Goal: Task Accomplishment & Management: Use online tool/utility

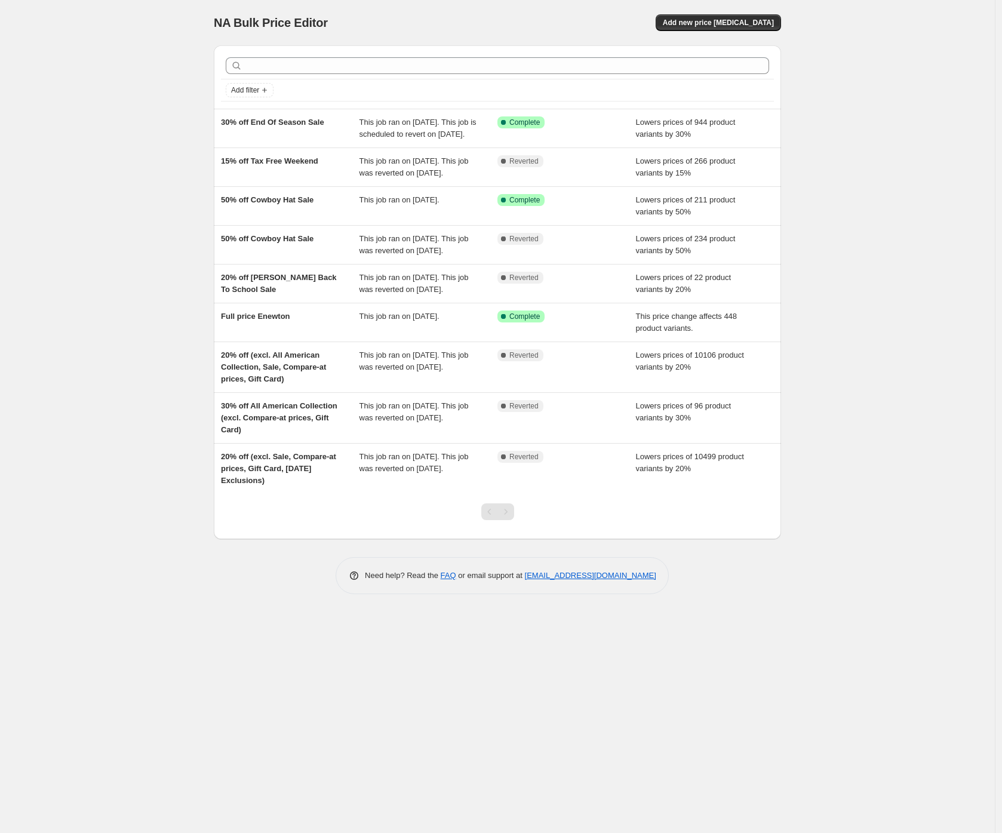
click at [53, 232] on div "NA Bulk Price Editor. This page is ready NA Bulk Price Editor Add new price [ME…" at bounding box center [497, 416] width 994 height 833
click at [110, 230] on div "NA Bulk Price Editor. This page is ready NA Bulk Price Editor Add new price [ME…" at bounding box center [497, 416] width 994 height 833
click at [90, 215] on div "NA Bulk Price Editor. This page is ready NA Bulk Price Editor Add new price [ME…" at bounding box center [497, 416] width 994 height 833
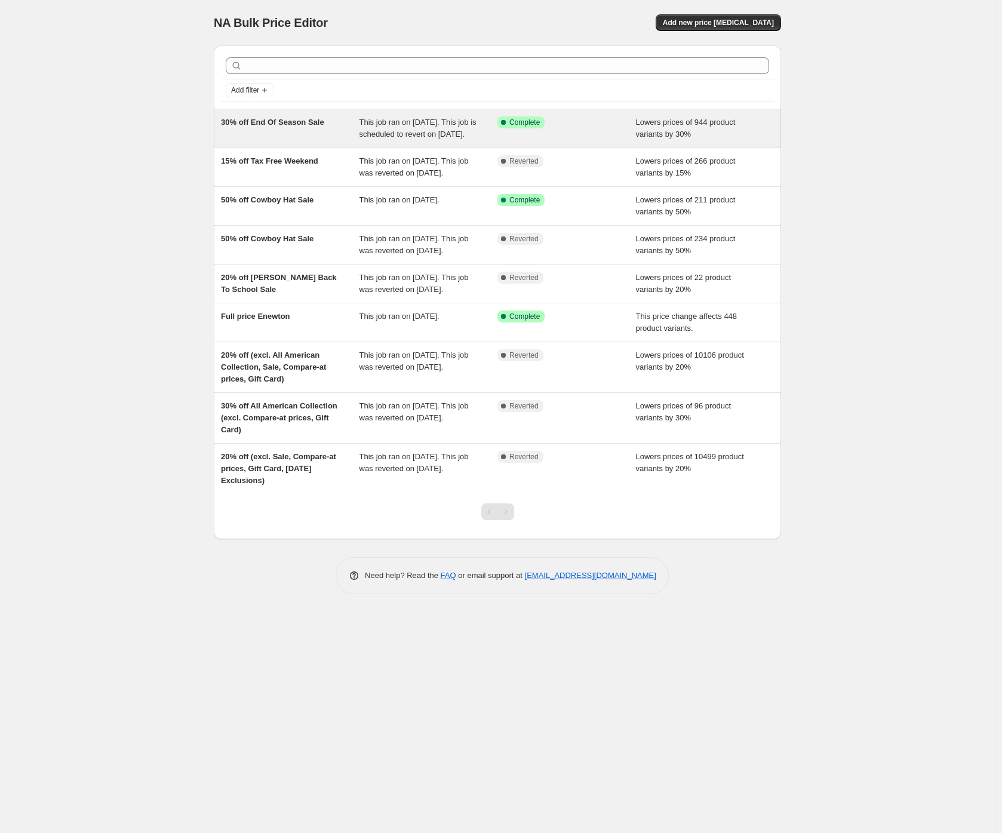
click at [288, 127] on div "30% off End Of Season Sale" at bounding box center [290, 128] width 138 height 24
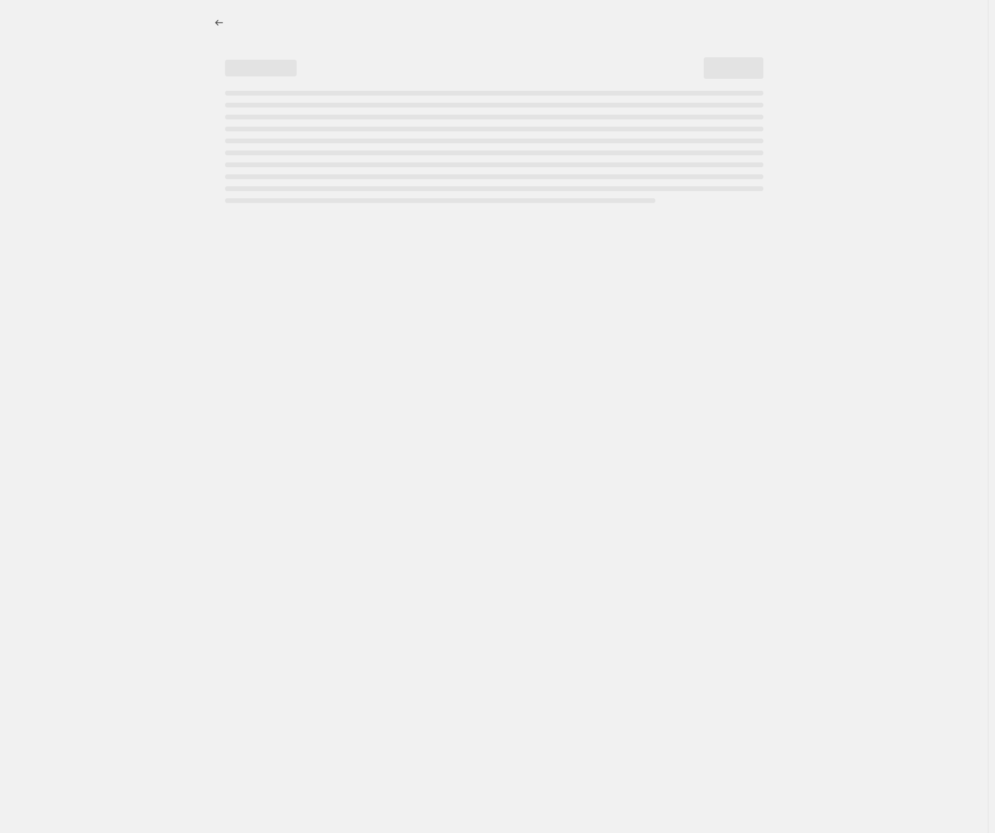
select select "percentage"
select select "collection"
select select "not_equal"
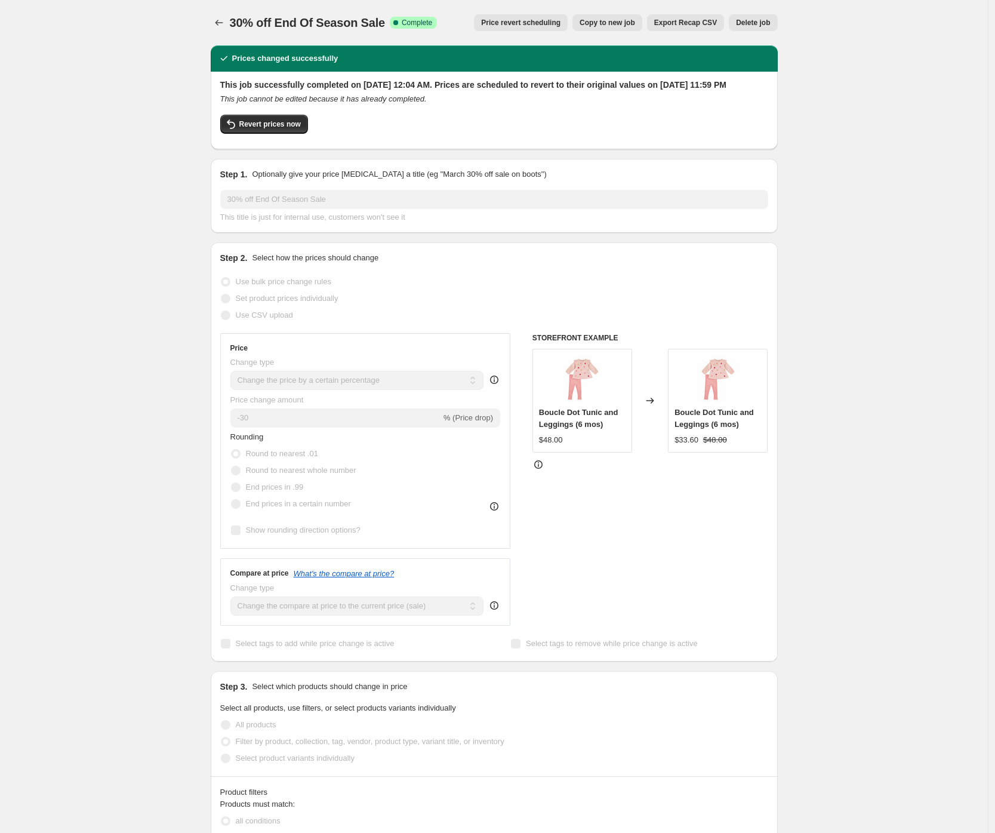
click at [506, 26] on span "Price revert scheduling" at bounding box center [520, 23] width 79 height 10
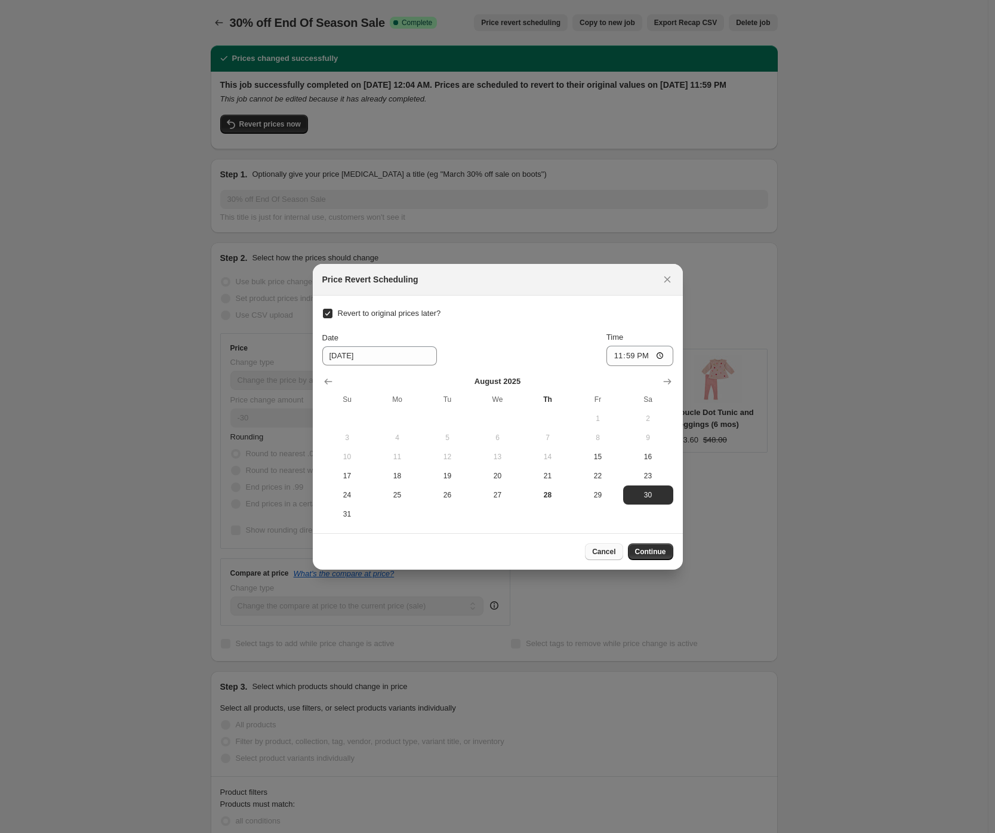
click at [596, 551] on span "Cancel" at bounding box center [603, 552] width 23 height 10
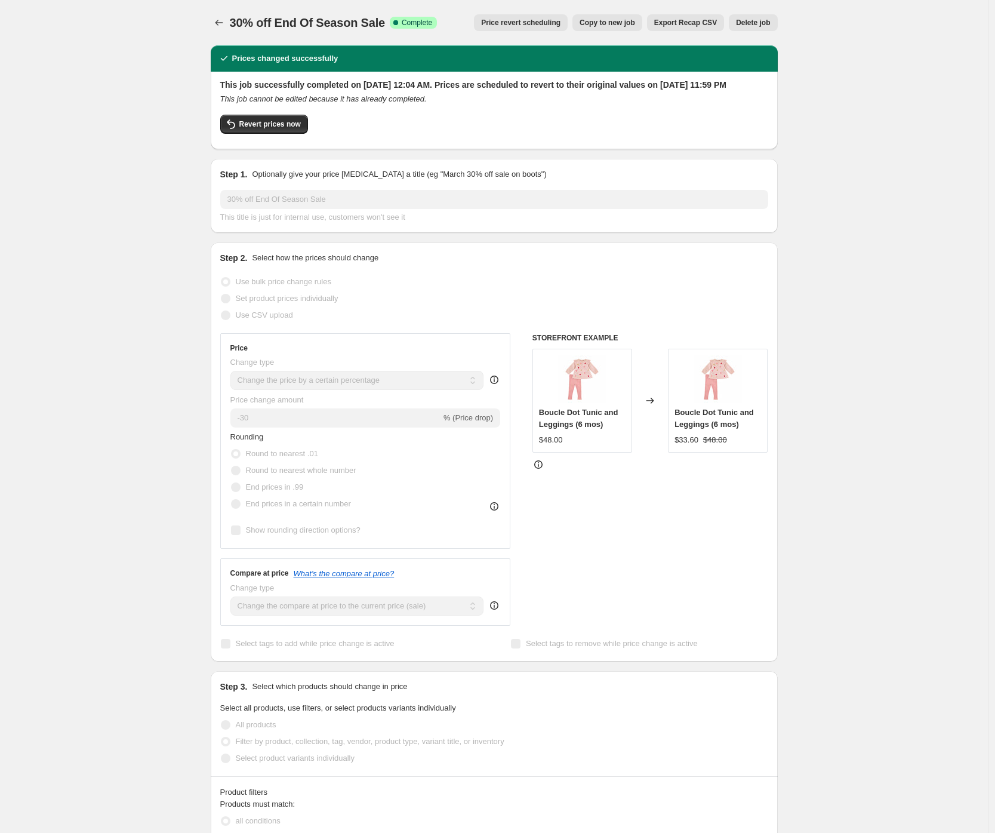
click at [148, 486] on div "30% off End Of Season Sale. This page is ready 30% off End Of Season Sale Succe…" at bounding box center [494, 832] width 988 height 1664
click at [532, 14] on button "Price revert scheduling" at bounding box center [521, 22] width 94 height 17
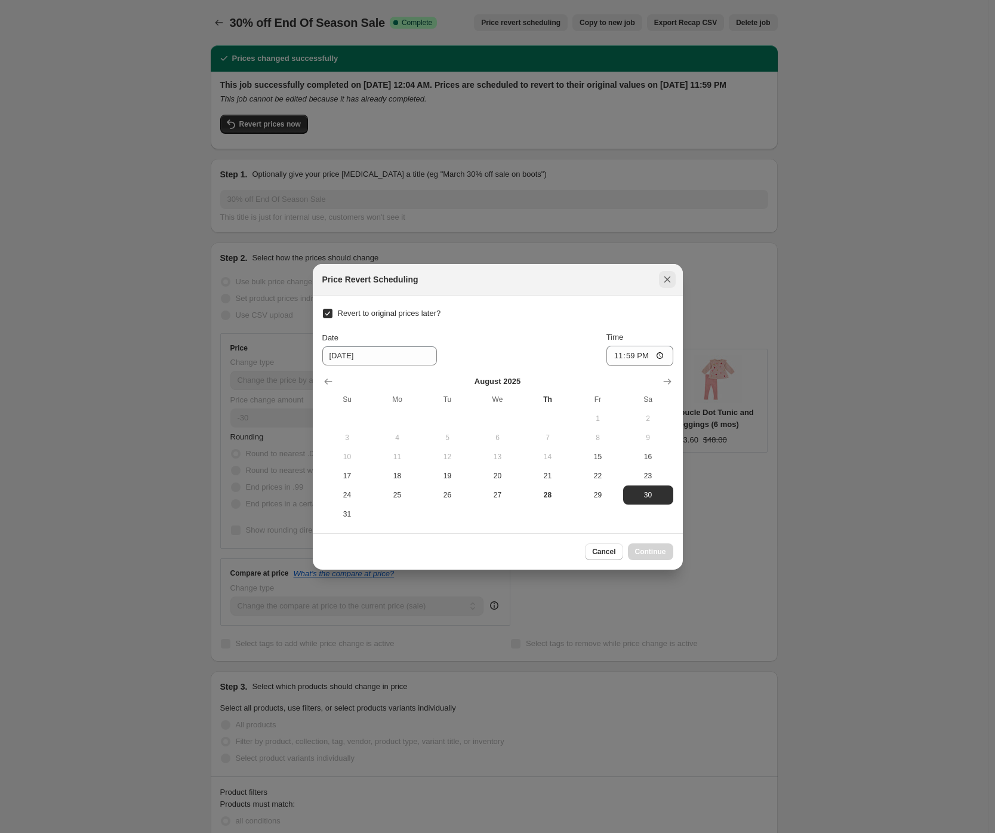
click at [667, 280] on icon "Close" at bounding box center [667, 279] width 12 height 12
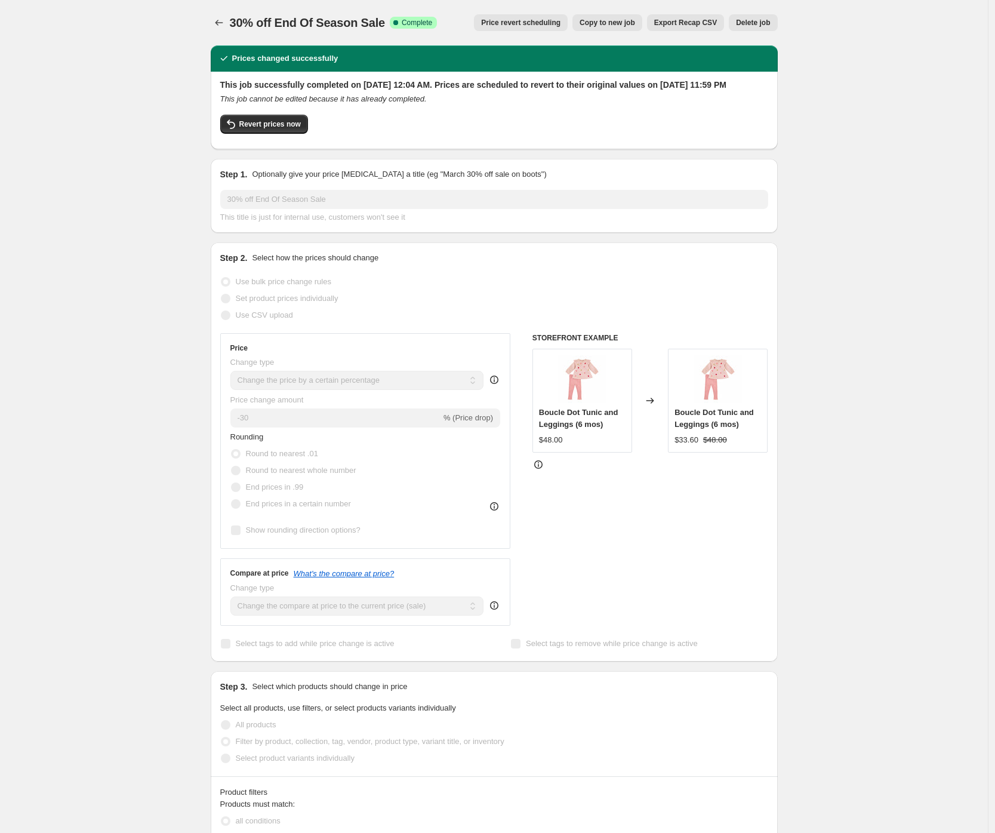
click at [133, 383] on div "30% off End Of Season Sale. This page is ready 30% off End Of Season Sale Succe…" at bounding box center [494, 832] width 988 height 1664
click at [118, 23] on div "30% off End Of Season Sale. This page is ready 30% off End Of Season Sale Succe…" at bounding box center [494, 832] width 988 height 1664
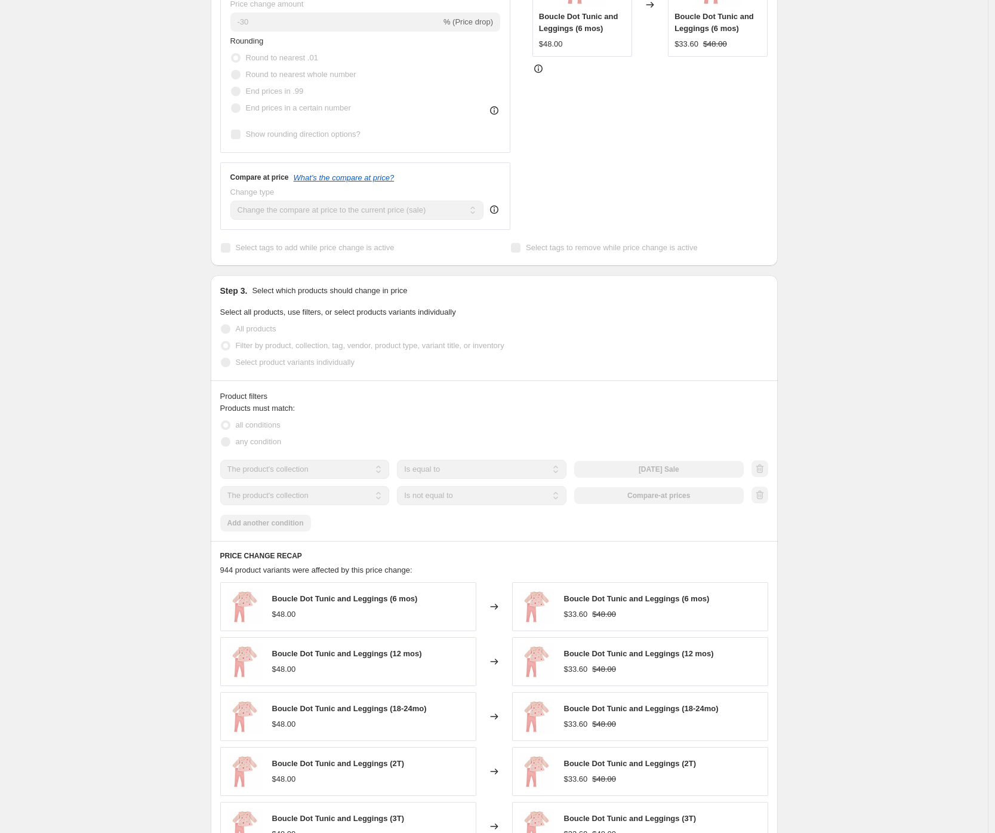
click at [161, 355] on div "30% off End Of Season Sale. This page is ready 30% off End Of Season Sale Succe…" at bounding box center [494, 436] width 988 height 1664
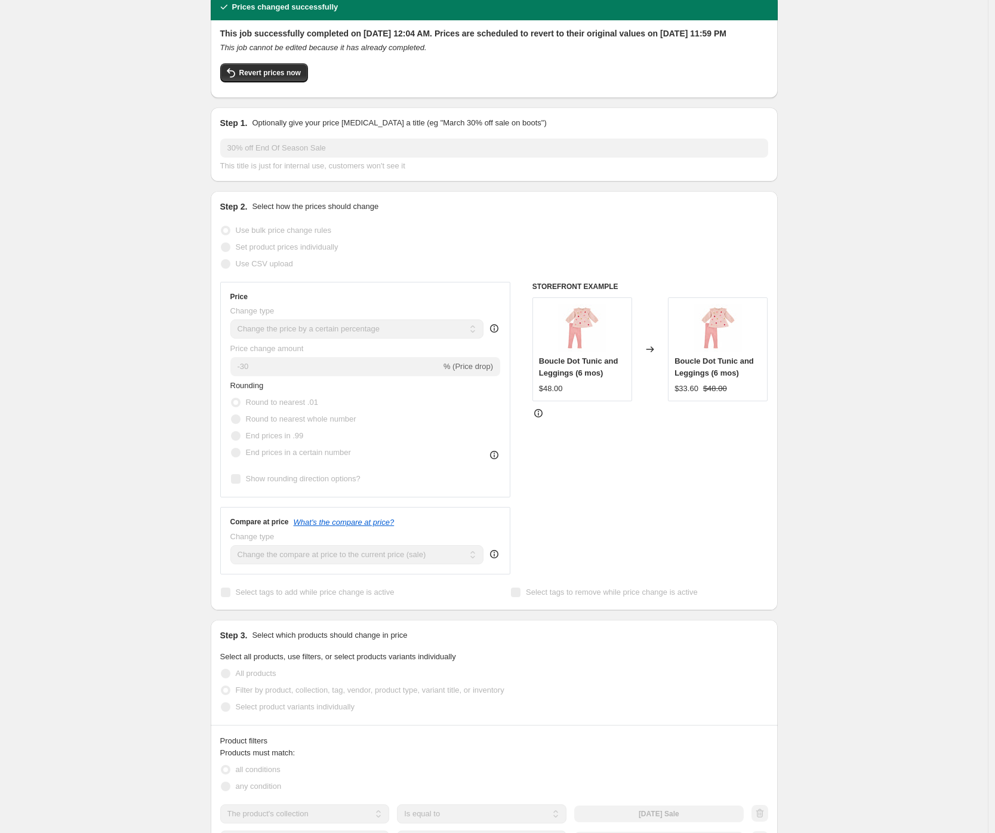
scroll to position [0, 0]
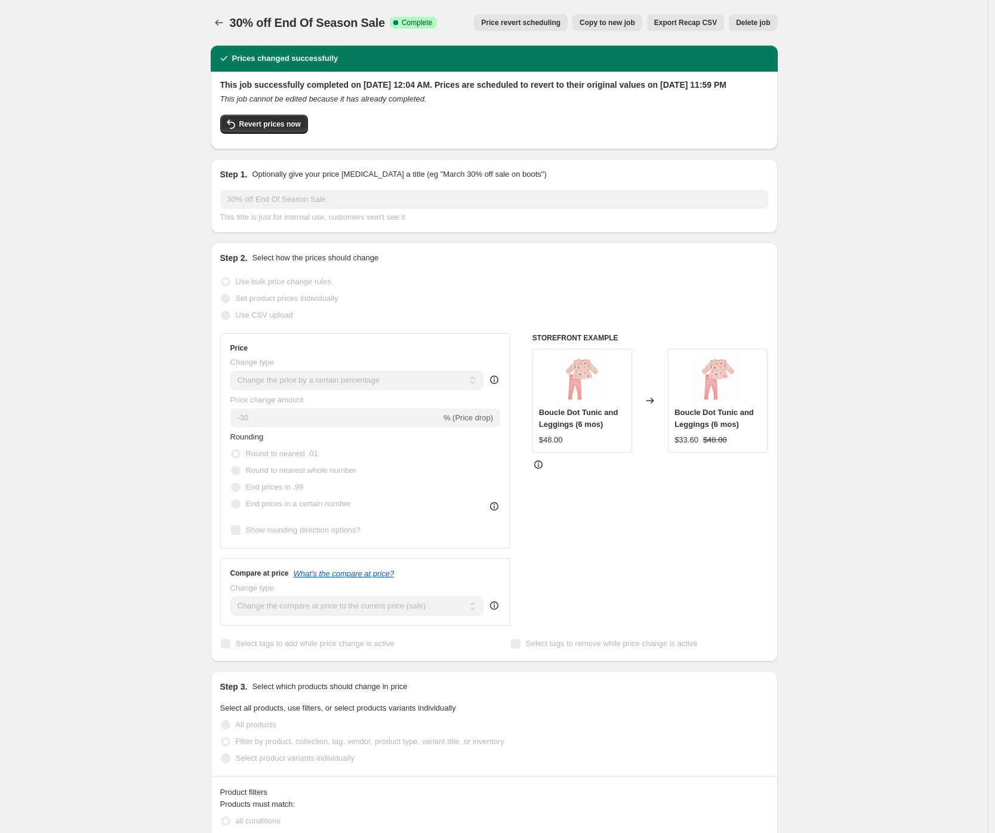
click at [161, 355] on div "30% off End Of Season Sale. This page is ready 30% off End Of Season Sale Succe…" at bounding box center [494, 832] width 988 height 1664
click at [501, 26] on span "Price revert scheduling" at bounding box center [520, 23] width 79 height 10
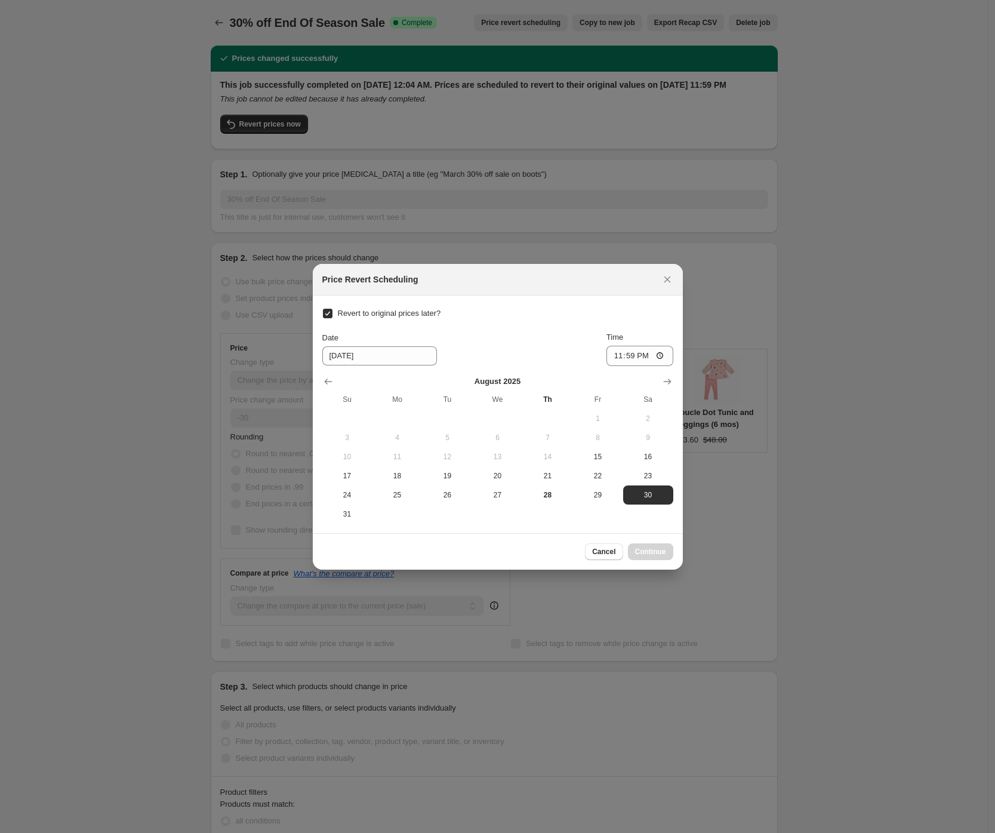
click at [347, 317] on span "Revert to original prices later?" at bounding box center [389, 313] width 103 height 9
click at [332, 317] on input "Revert to original prices later?" at bounding box center [328, 314] width 10 height 10
checkbox input "false"
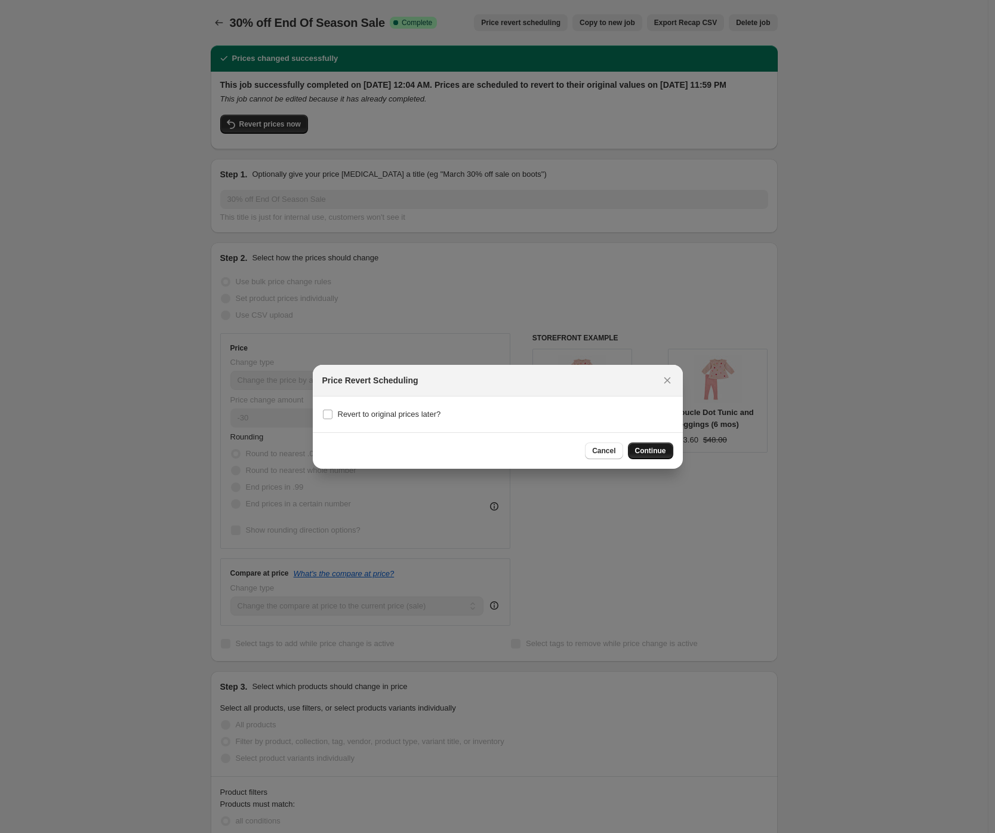
click at [646, 448] on span "Continue" at bounding box center [650, 451] width 31 height 10
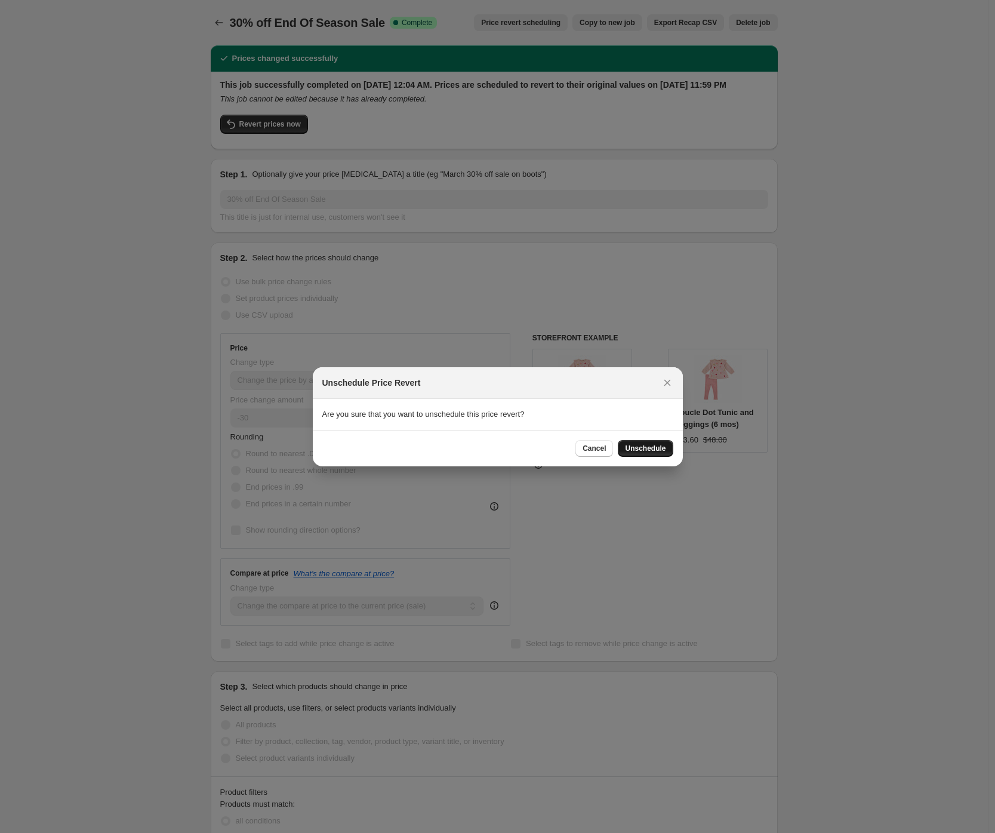
click at [649, 449] on span "Unschedule" at bounding box center [645, 448] width 41 height 10
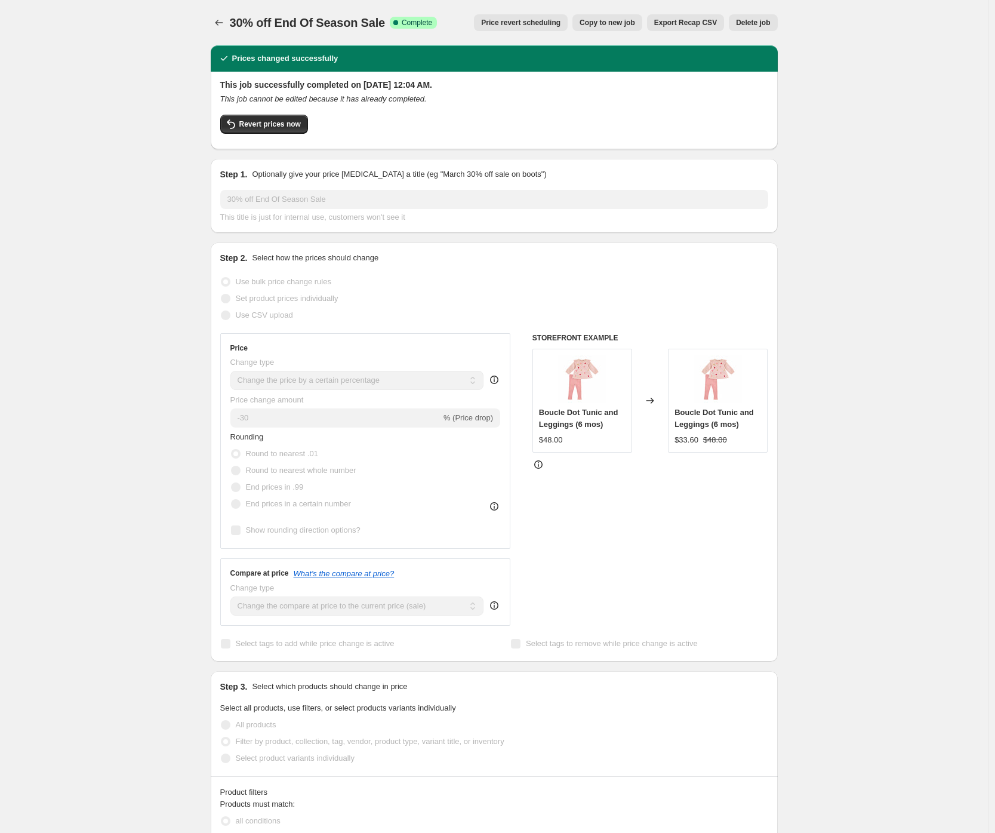
click at [119, 186] on div "30% off End Of Season Sale. This page is ready 30% off End Of Season Sale Succe…" at bounding box center [494, 832] width 988 height 1664
click at [214, 32] on div "30% off End Of Season Sale. This page is ready 30% off End Of Season Sale Succe…" at bounding box center [494, 22] width 567 height 45
click at [218, 25] on icon "Price change jobs" at bounding box center [219, 23] width 12 height 12
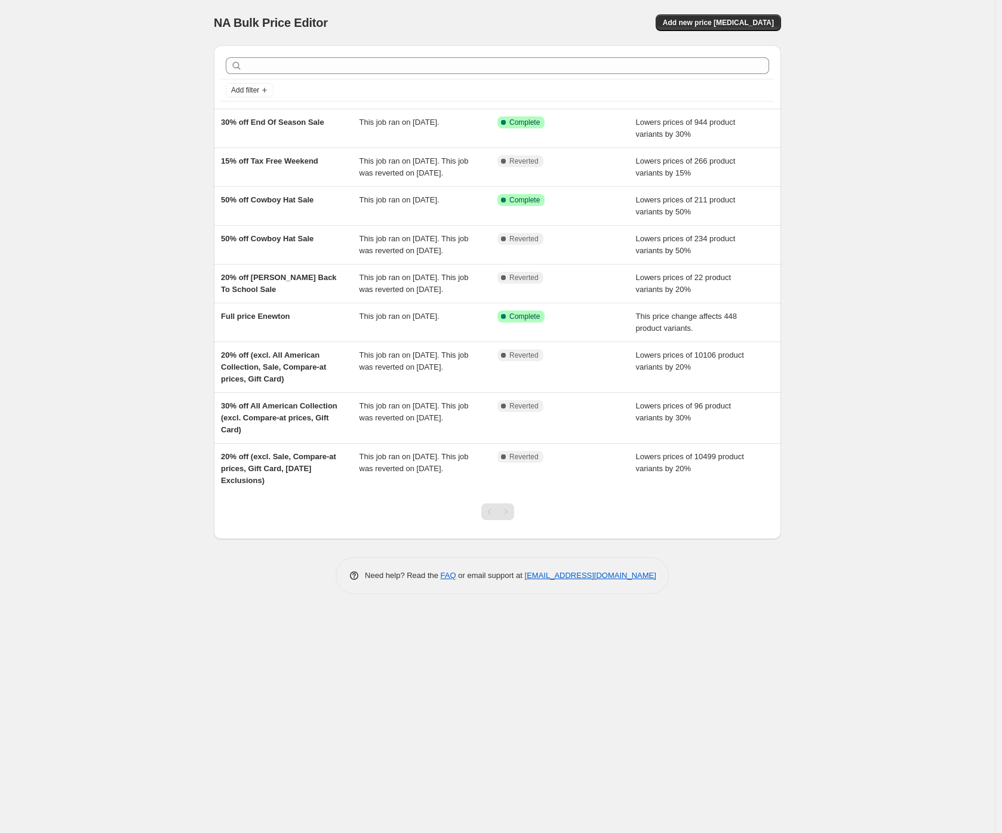
click at [136, 122] on div "NA Bulk Price Editor. This page is ready NA Bulk Price Editor Add new price [ME…" at bounding box center [497, 416] width 994 height 833
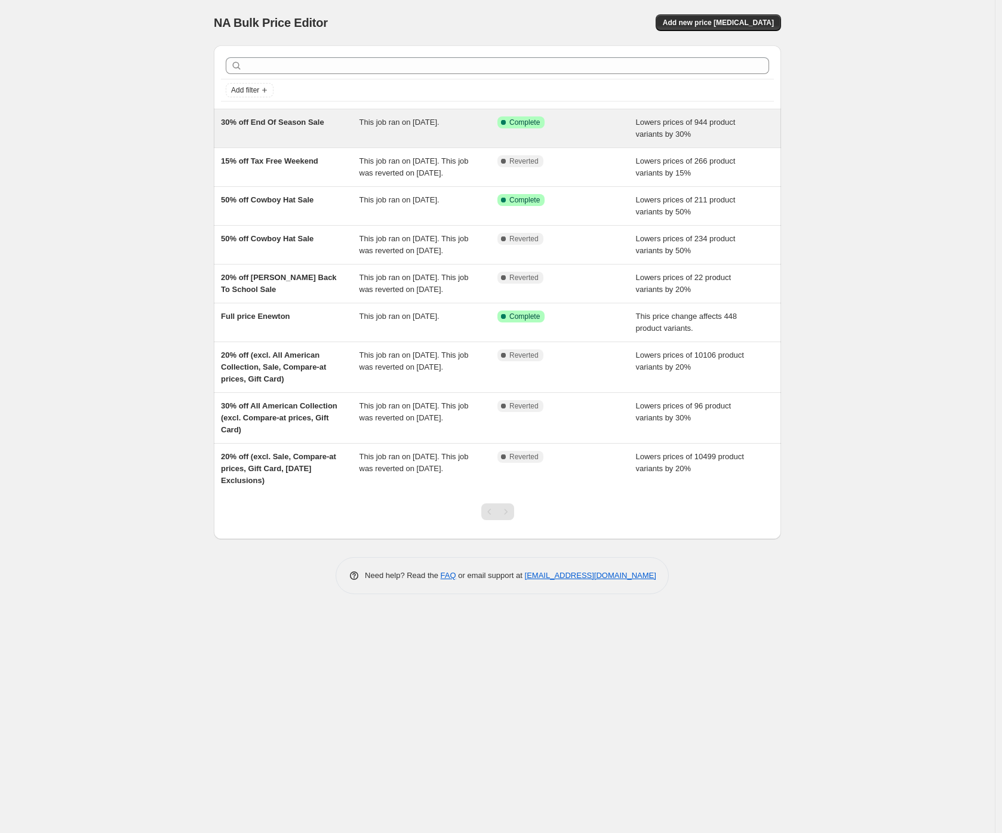
click at [265, 124] on span "30% off End Of Season Sale" at bounding box center [272, 122] width 103 height 9
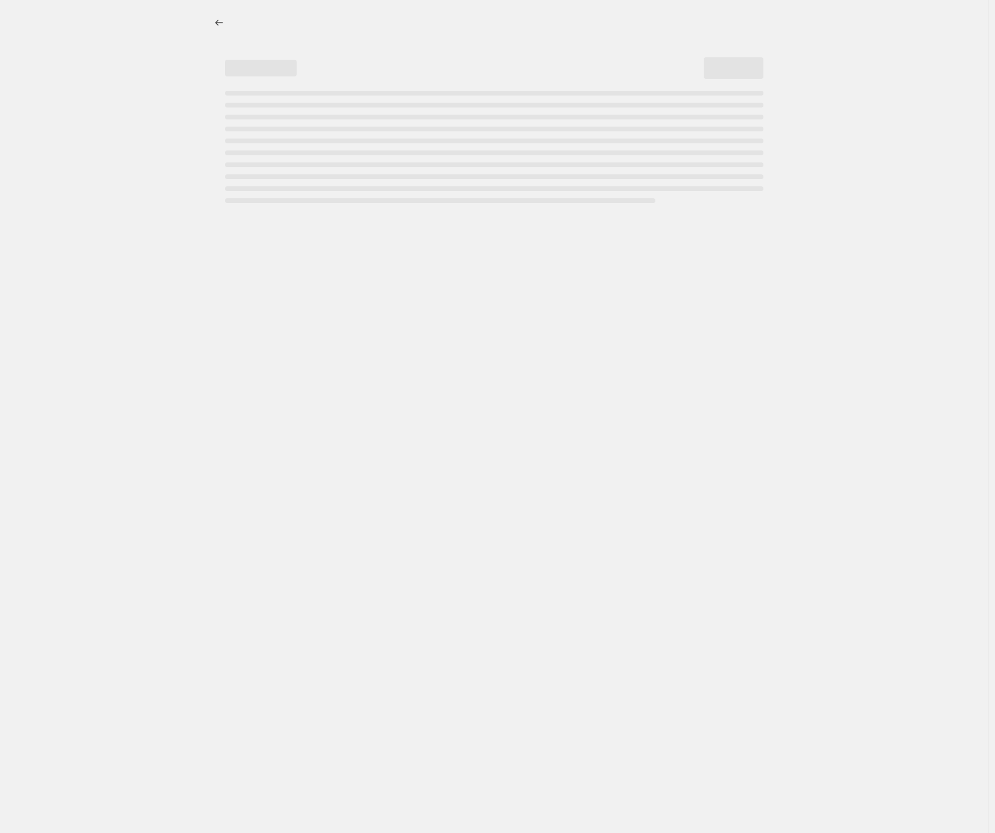
select select "percentage"
select select "collection"
select select "not_equal"
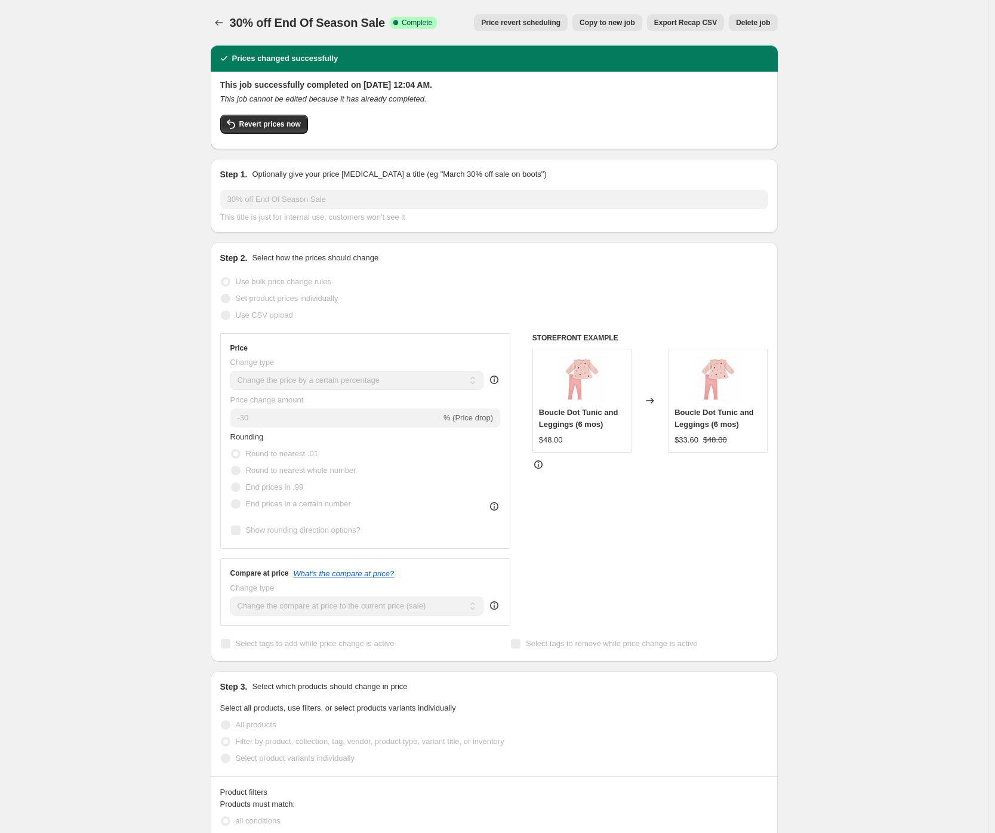
click at [602, 21] on span "Copy to new job" at bounding box center [608, 23] width 56 height 10
select select "percentage"
select select "collection"
select select "not_equal"
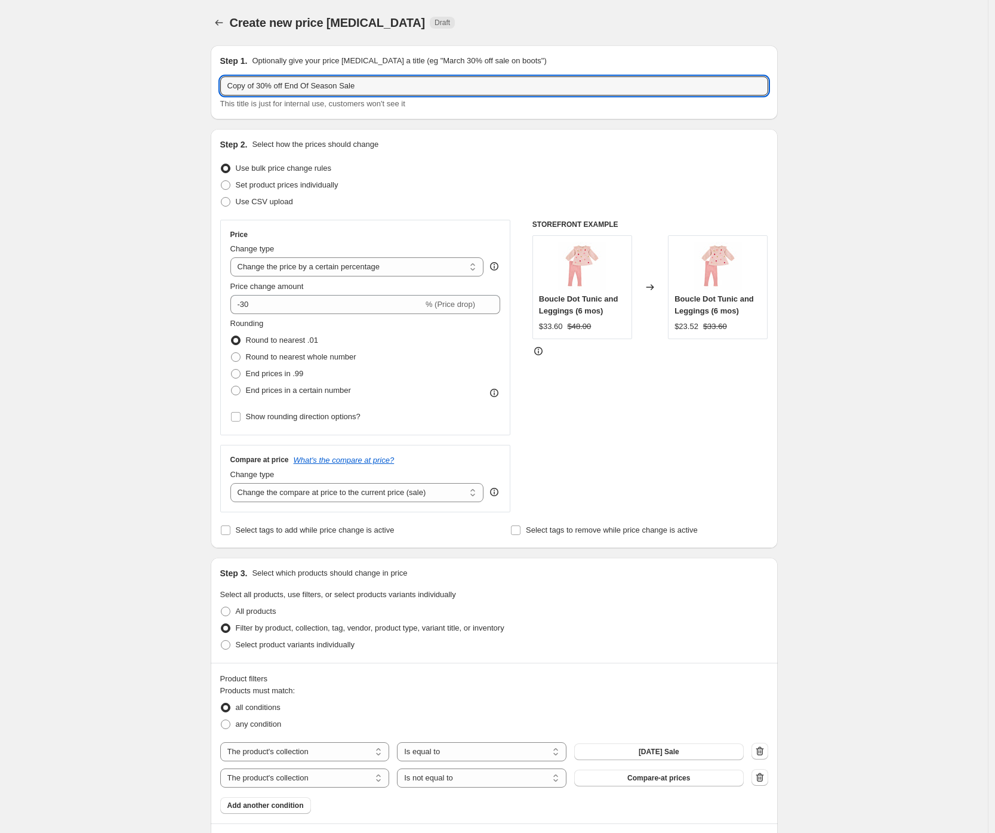
drag, startPoint x: 267, startPoint y: 87, endPoint x: 211, endPoint y: 88, distance: 56.1
click at [211, 88] on div "Step 1. Optionally give your price [MEDICAL_DATA] a title (eg "March 30% off sa…" at bounding box center [489, 508] width 577 height 944
drag, startPoint x: 261, startPoint y: 90, endPoint x: 421, endPoint y: 95, distance: 159.4
click at [421, 95] on input "50% off End Of Season Sale" at bounding box center [494, 85] width 548 height 19
type input "50% off [DATE] Sale"
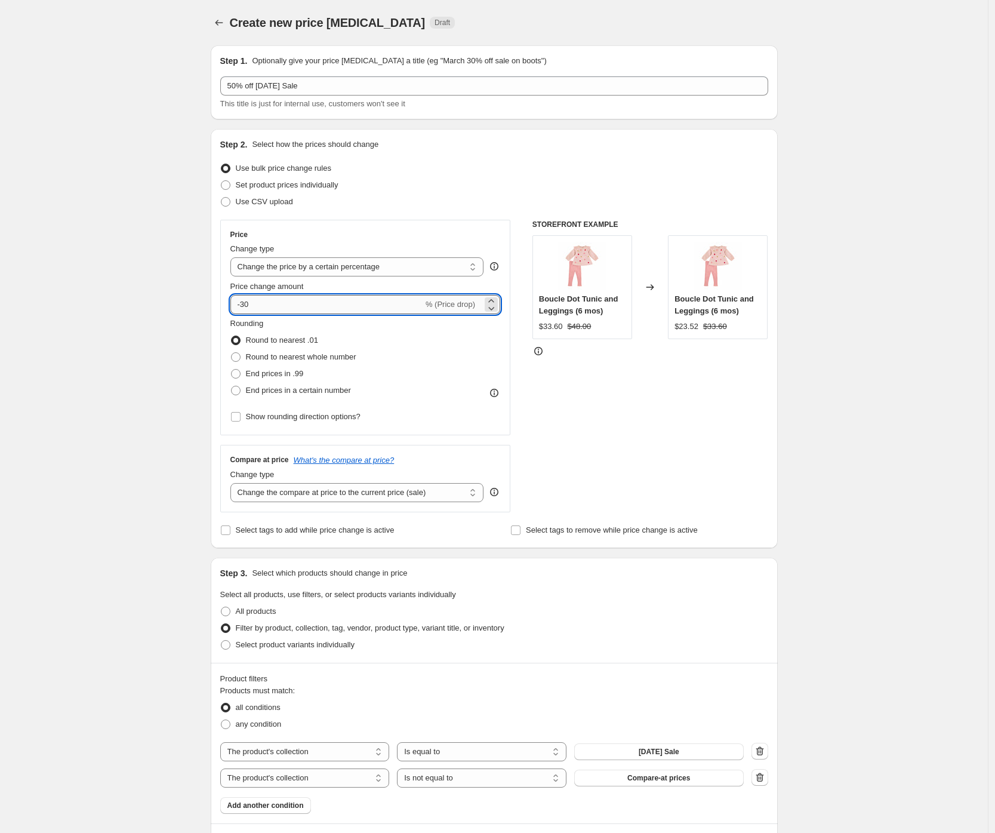
click at [245, 305] on input "-30" at bounding box center [326, 304] width 193 height 19
click at [250, 305] on input "-30" at bounding box center [326, 304] width 193 height 19
type input "-50"
click at [144, 315] on div "Create new price [MEDICAL_DATA]. This page is ready Create new price [MEDICAL_D…" at bounding box center [494, 526] width 988 height 1053
click at [331, 257] on select "Change the price to a certain amount Change the price by a certain amount Chang…" at bounding box center [357, 266] width 254 height 19
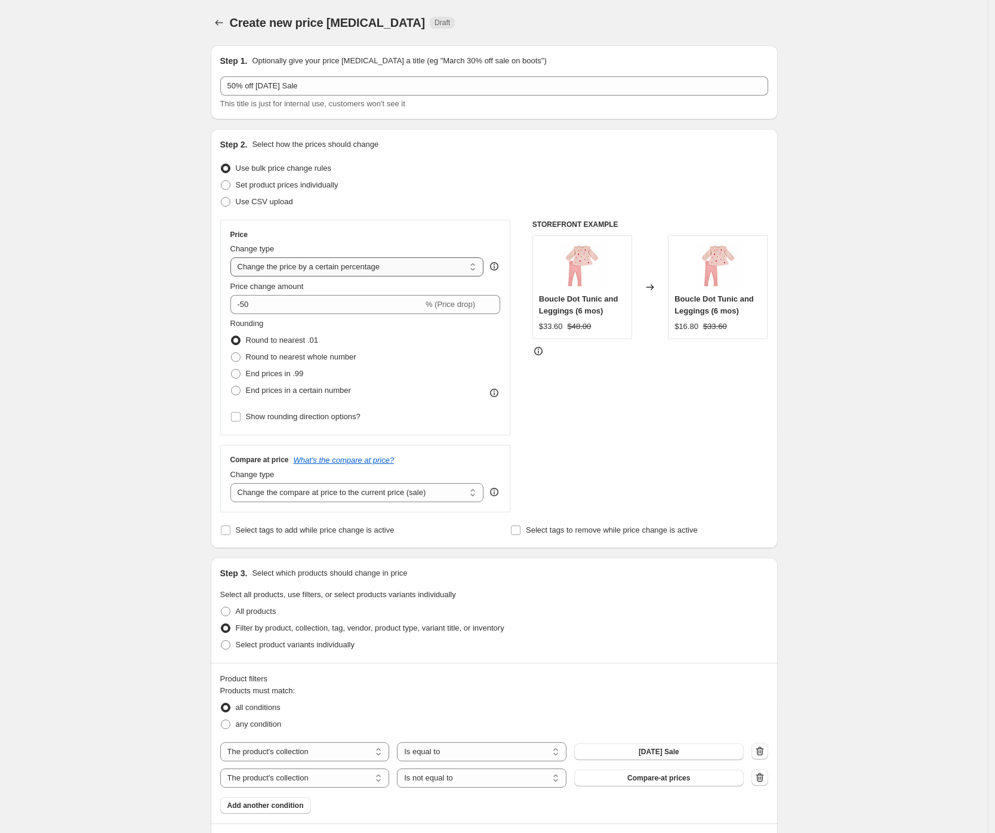
select select "pcap"
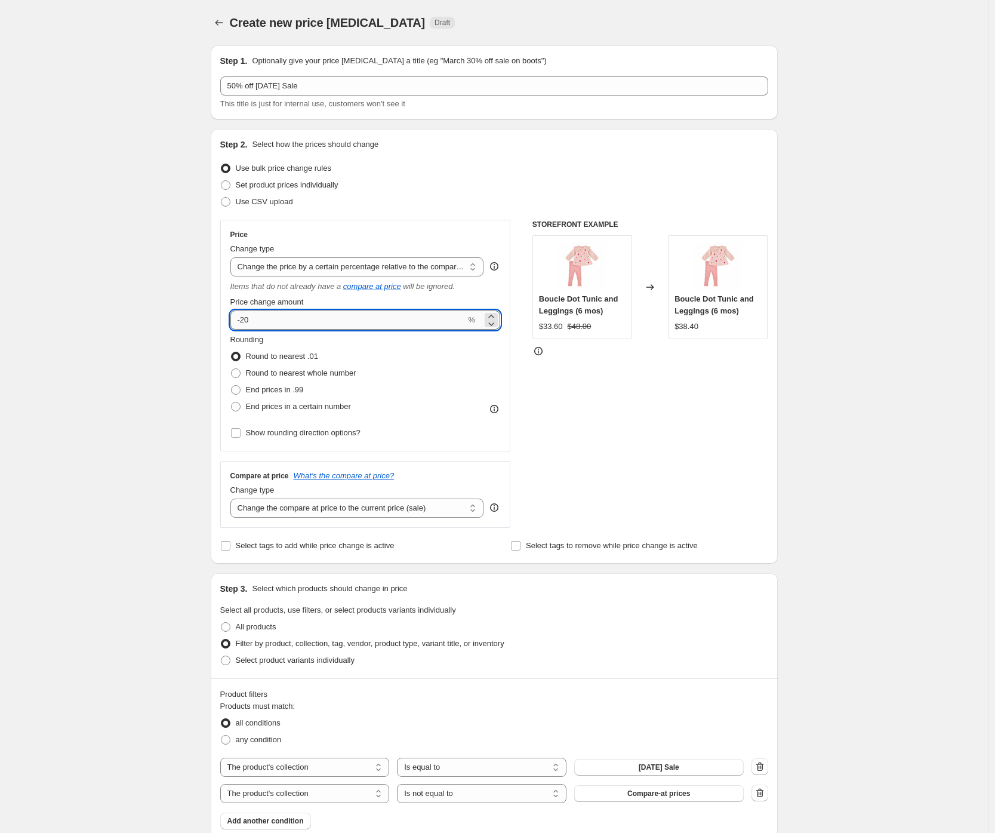
click at [250, 318] on input "-20" at bounding box center [348, 319] width 236 height 19
type input "-50"
click at [265, 505] on select "Change the compare at price to the current price (sale) Change the compare at p…" at bounding box center [357, 507] width 254 height 19
select select "no_change"
click at [848, 644] on div "Create new price [MEDICAL_DATA]. This page is ready Create new price [MEDICAL_D…" at bounding box center [494, 534] width 988 height 1068
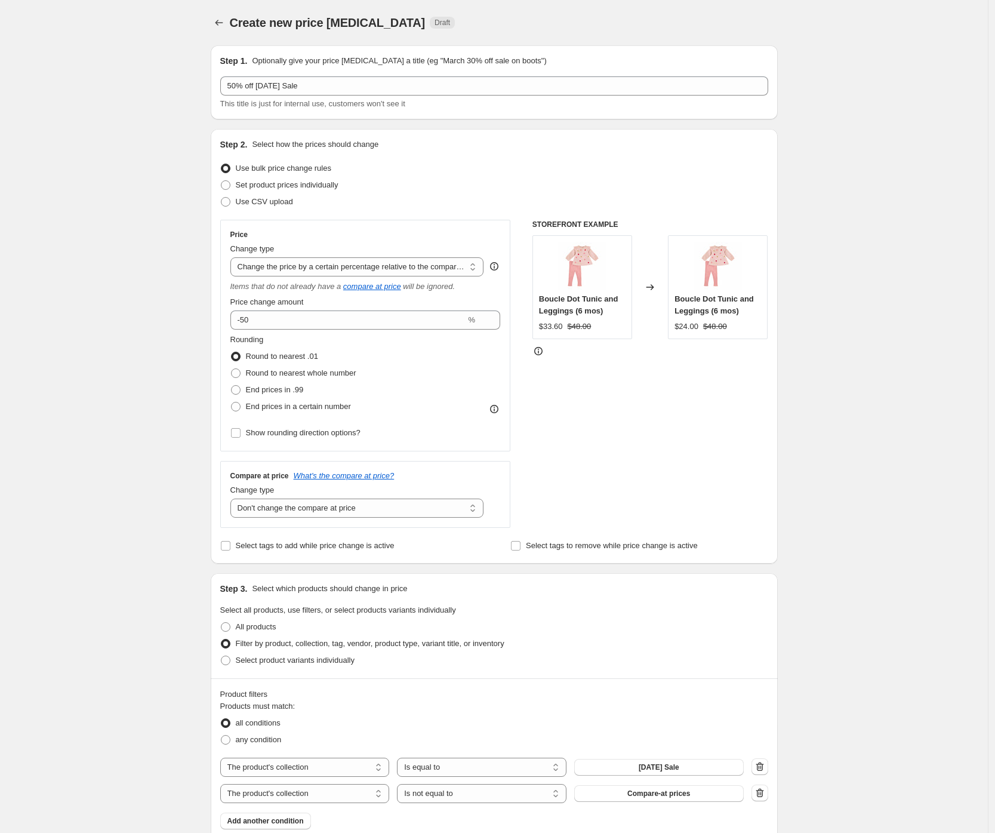
scroll to position [236, 0]
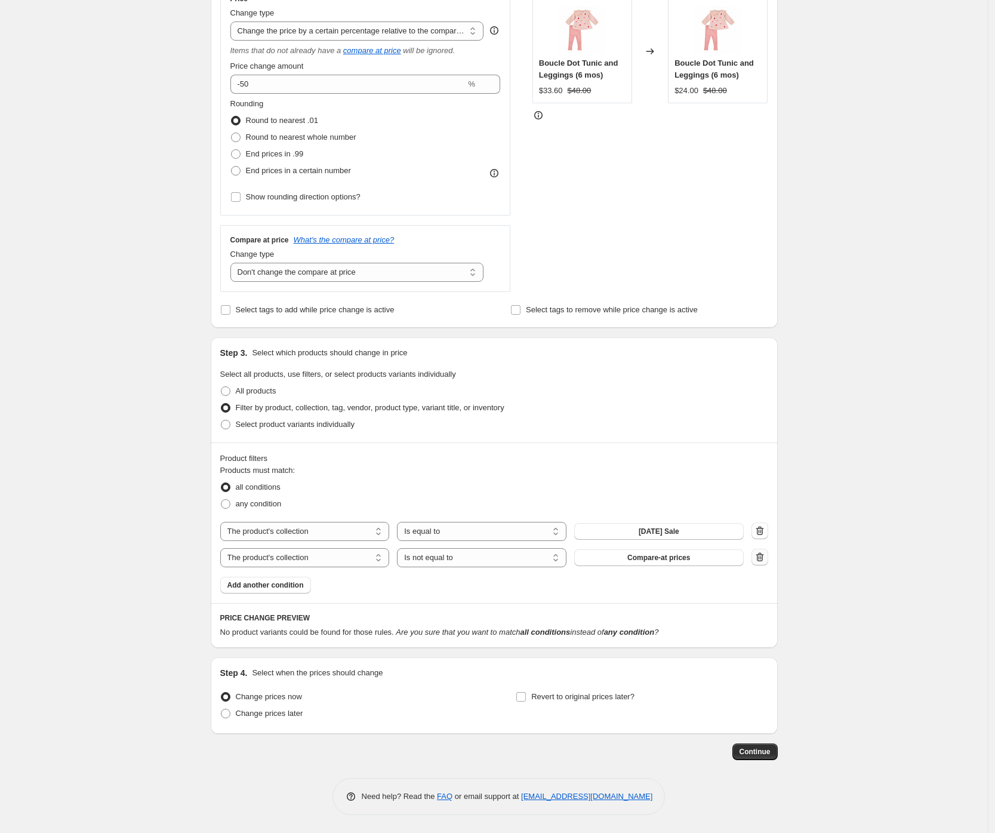
click at [761, 556] on icon "button" at bounding box center [760, 558] width 1 height 4
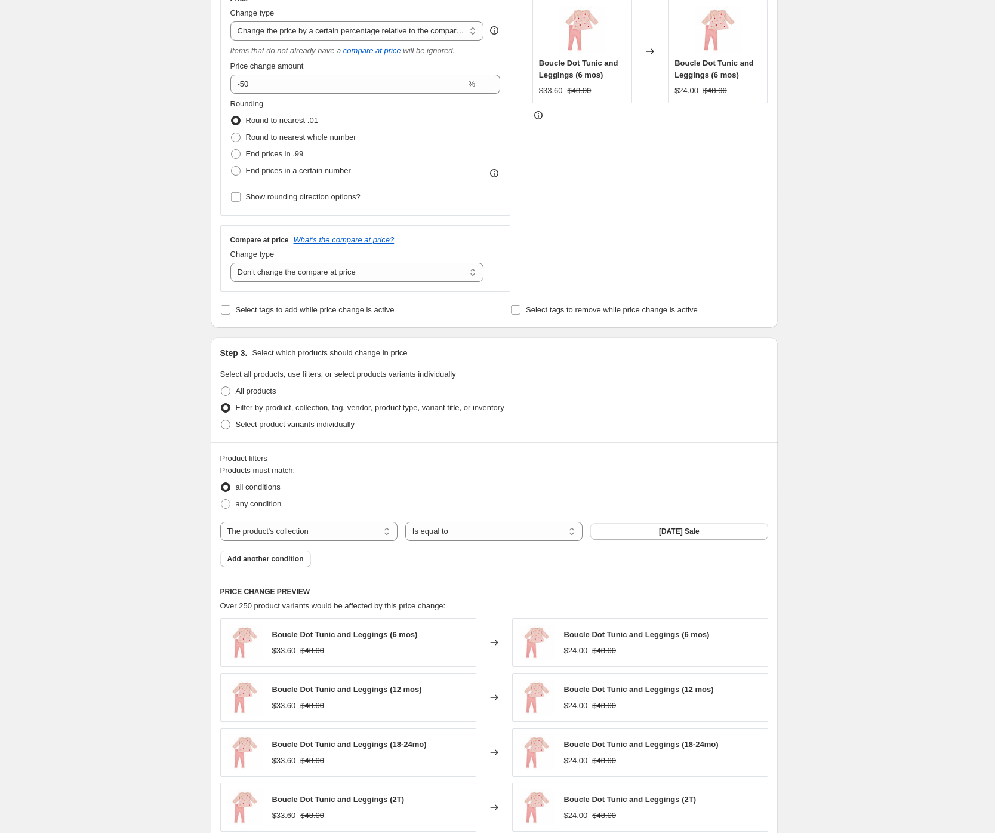
click at [155, 498] on div "Create new price [MEDICAL_DATA]. This page is ready Create new price [MEDICAL_D…" at bounding box center [494, 435] width 988 height 1343
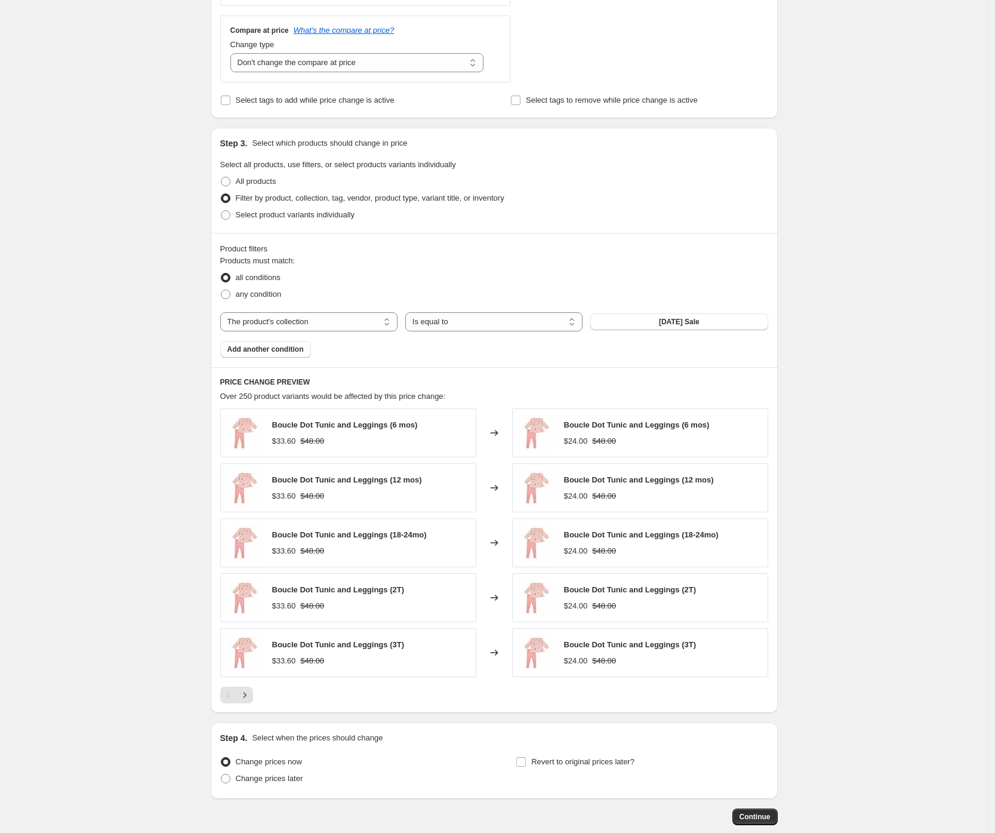
scroll to position [444, 0]
click at [253, 689] on button "Next" at bounding box center [244, 696] width 17 height 17
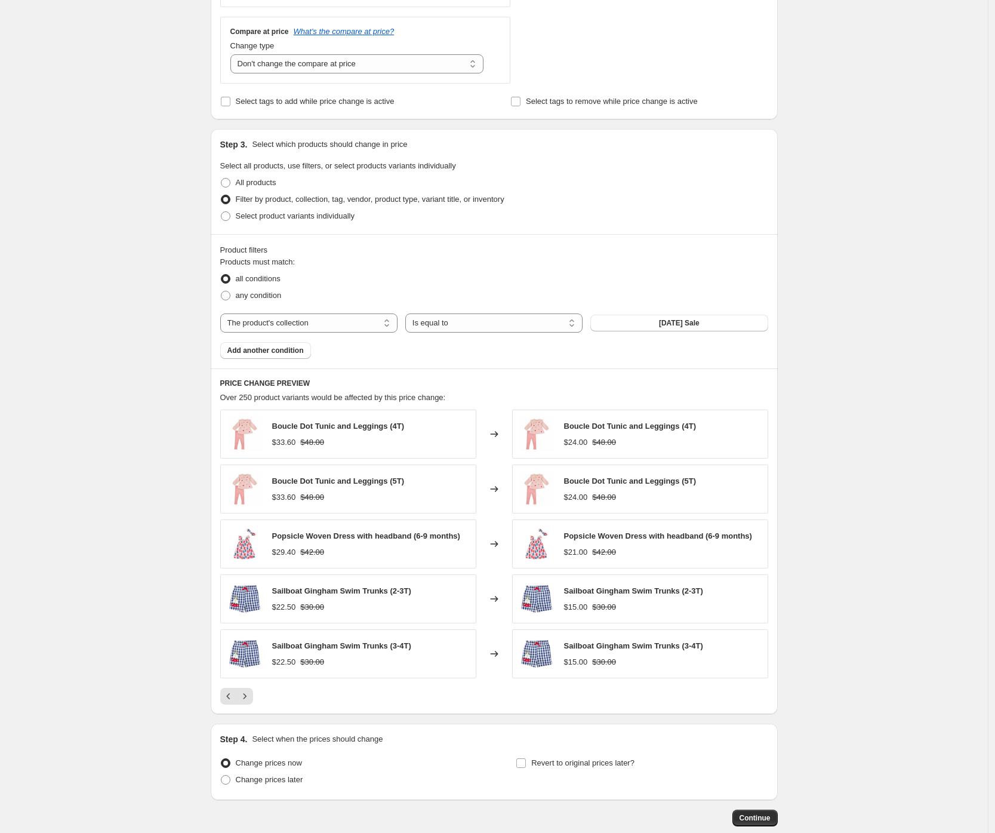
click at [152, 572] on div "Create new price [MEDICAL_DATA]. This page is ready Create new price [MEDICAL_D…" at bounding box center [494, 227] width 988 height 1343
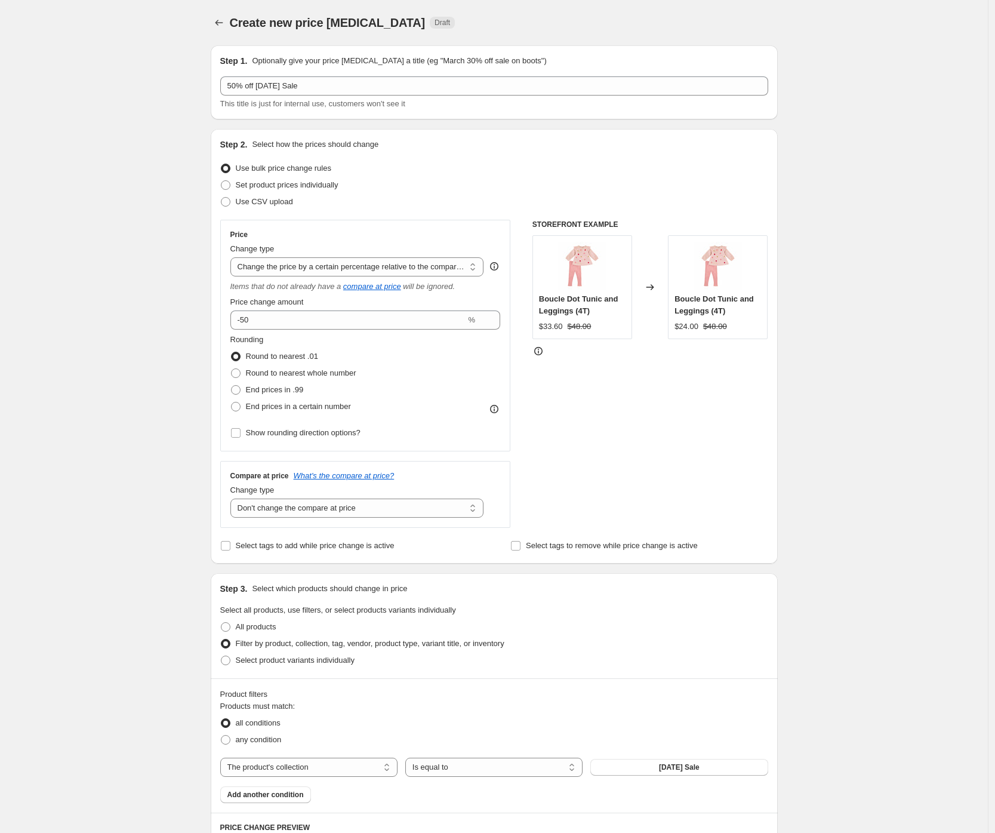
scroll to position [4, 0]
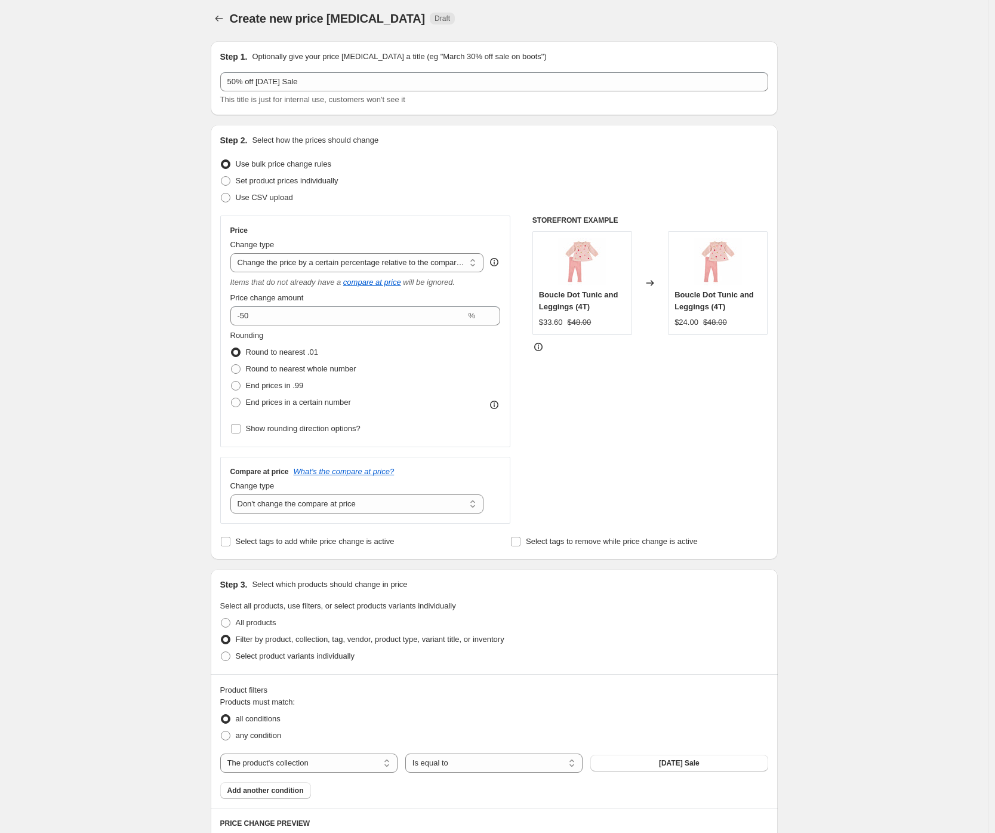
click at [162, 506] on div "Create new price [MEDICAL_DATA]. This page is ready Create new price [MEDICAL_D…" at bounding box center [494, 667] width 988 height 1343
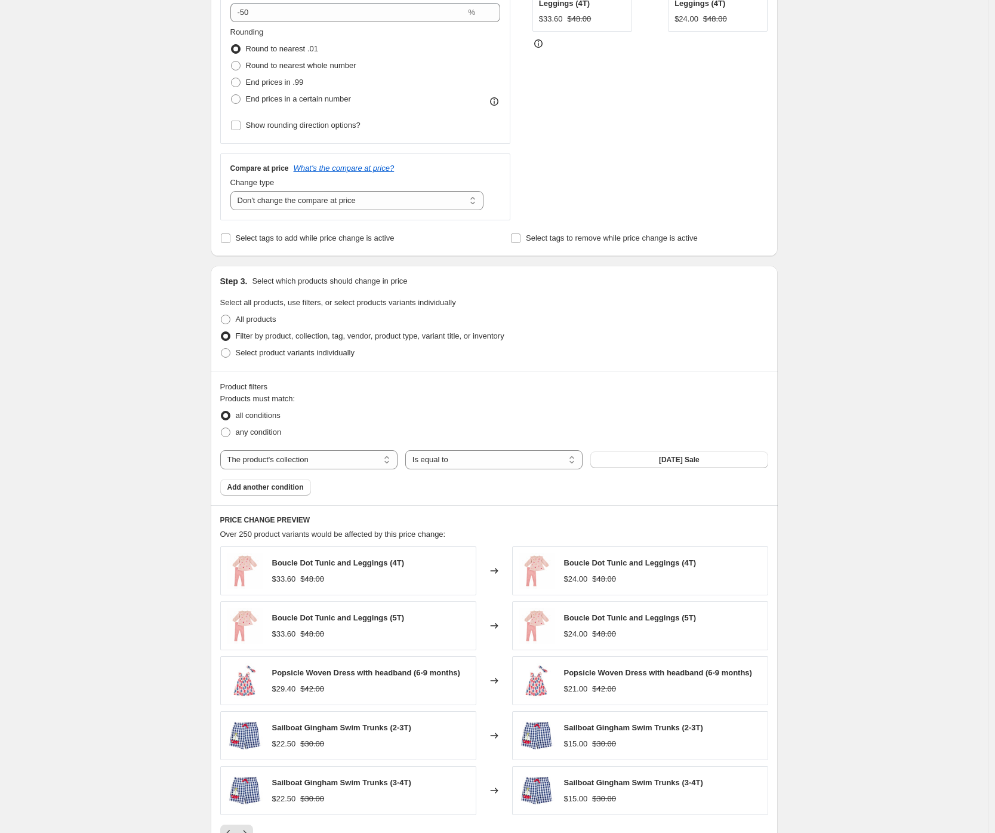
scroll to position [510, 0]
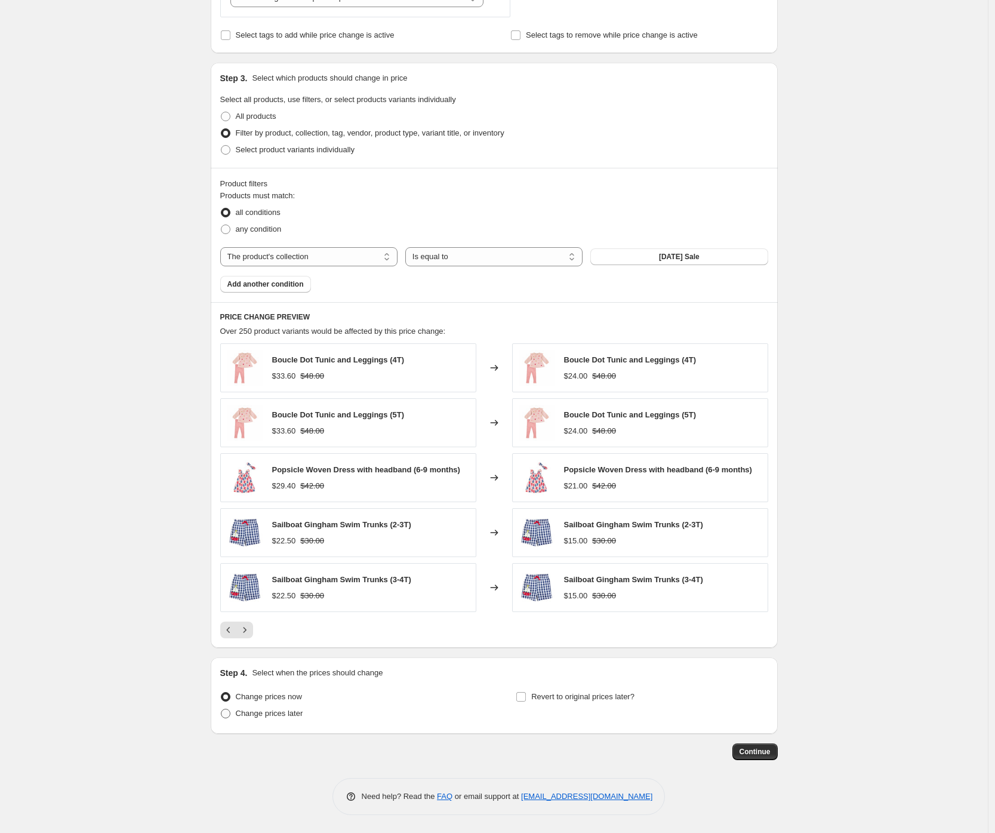
click at [285, 719] on label "Change prices later" at bounding box center [261, 713] width 83 height 17
click at [221, 709] on input "Change prices later" at bounding box center [221, 708] width 1 height 1
radio input "true"
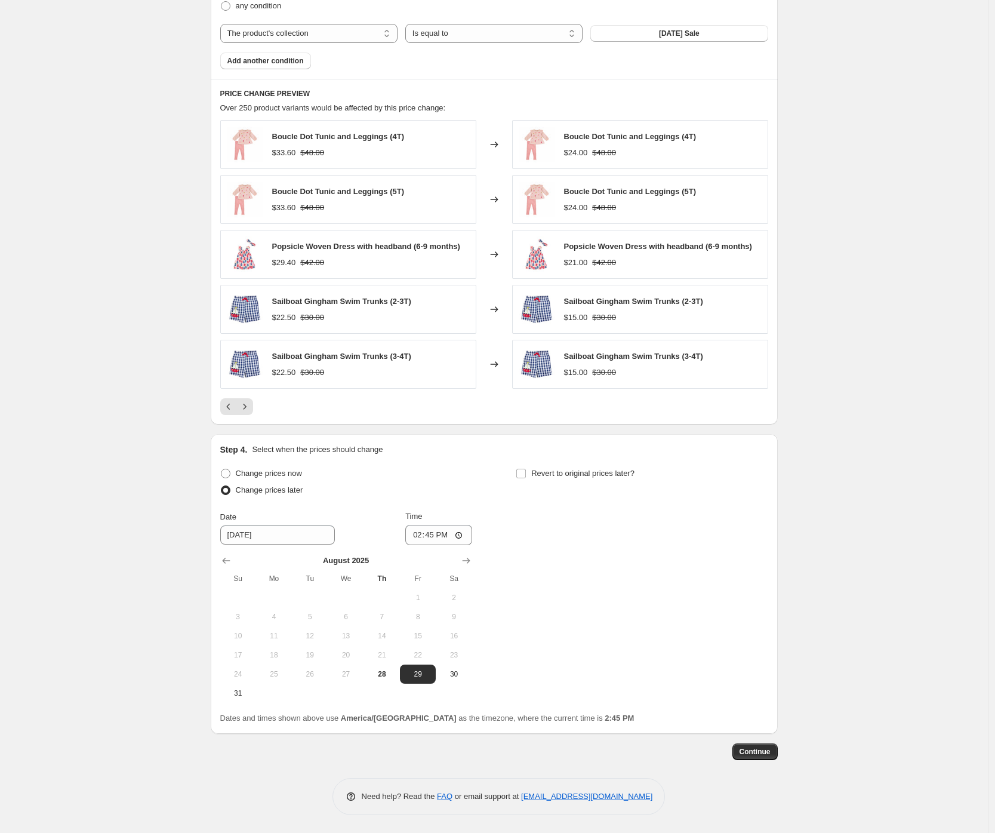
scroll to position [732, 0]
click at [420, 535] on input "14:45" at bounding box center [438, 536] width 67 height 20
type input "00:01"
click at [81, 562] on div "Create new price [MEDICAL_DATA]. This page is ready Create new price [MEDICAL_D…" at bounding box center [494, 51] width 988 height 1566
click at [771, 756] on span "Continue" at bounding box center [755, 753] width 31 height 10
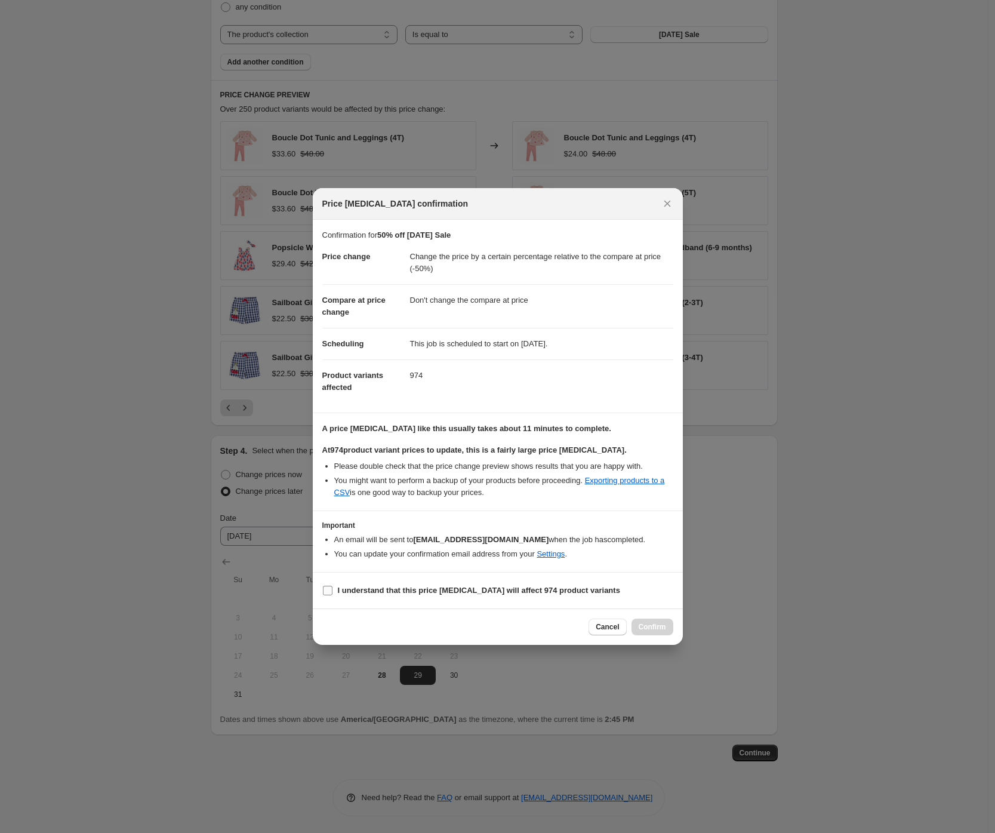
click at [492, 596] on span "I understand that this price [MEDICAL_DATA] will affect 974 product variants" at bounding box center [479, 590] width 282 height 12
click at [332, 595] on input "I understand that this price [MEDICAL_DATA] will affect 974 product variants" at bounding box center [328, 591] width 10 height 10
checkbox input "true"
click at [645, 624] on span "Confirm" at bounding box center [652, 627] width 27 height 10
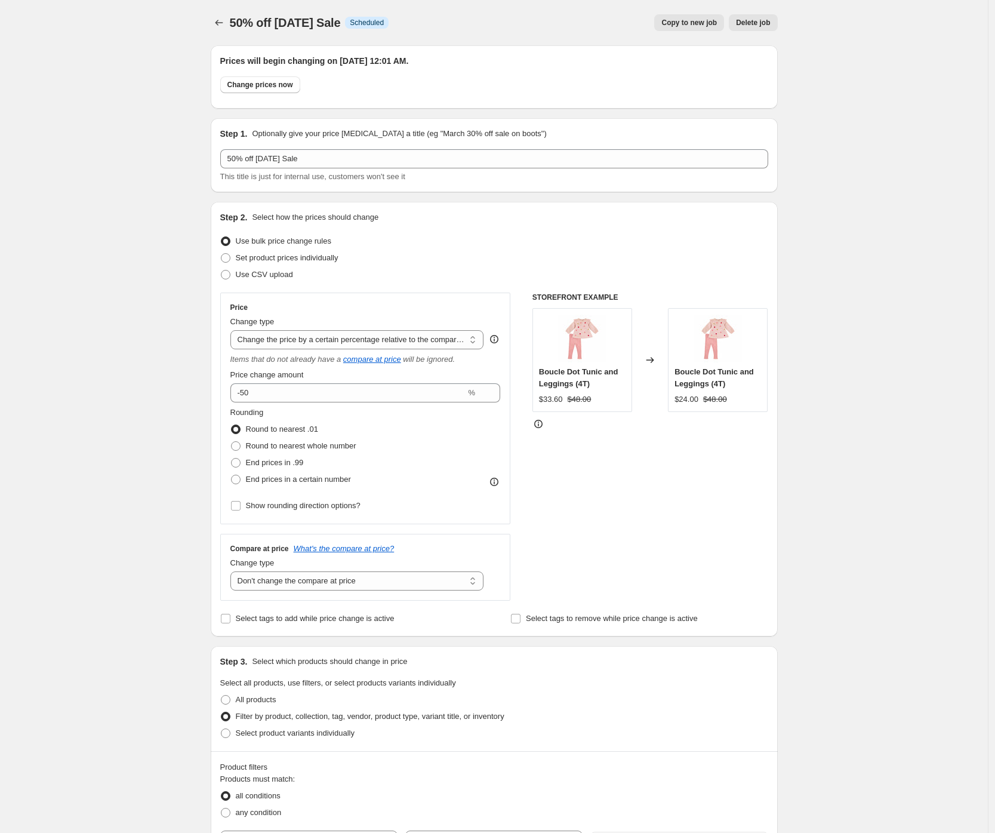
scroll to position [732, 0]
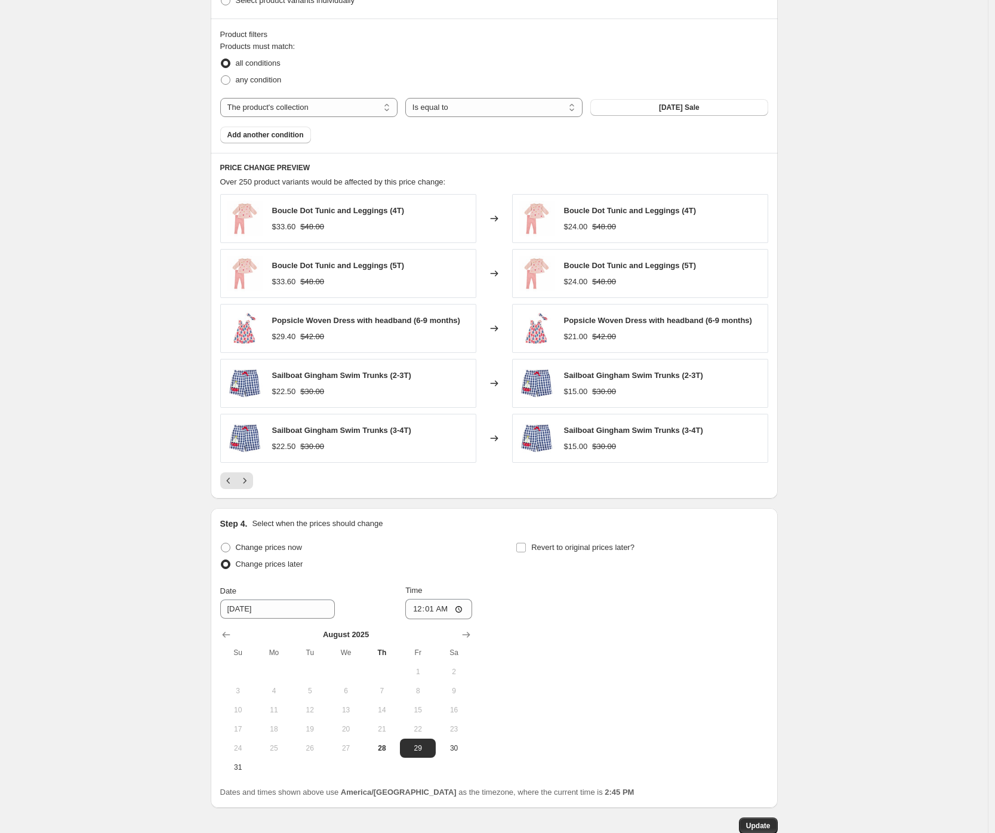
click at [141, 447] on div "50% off [DATE] Sale. This page is ready 50% off [DATE] Sale Info Scheduled Copy…" at bounding box center [494, 87] width 988 height 1639
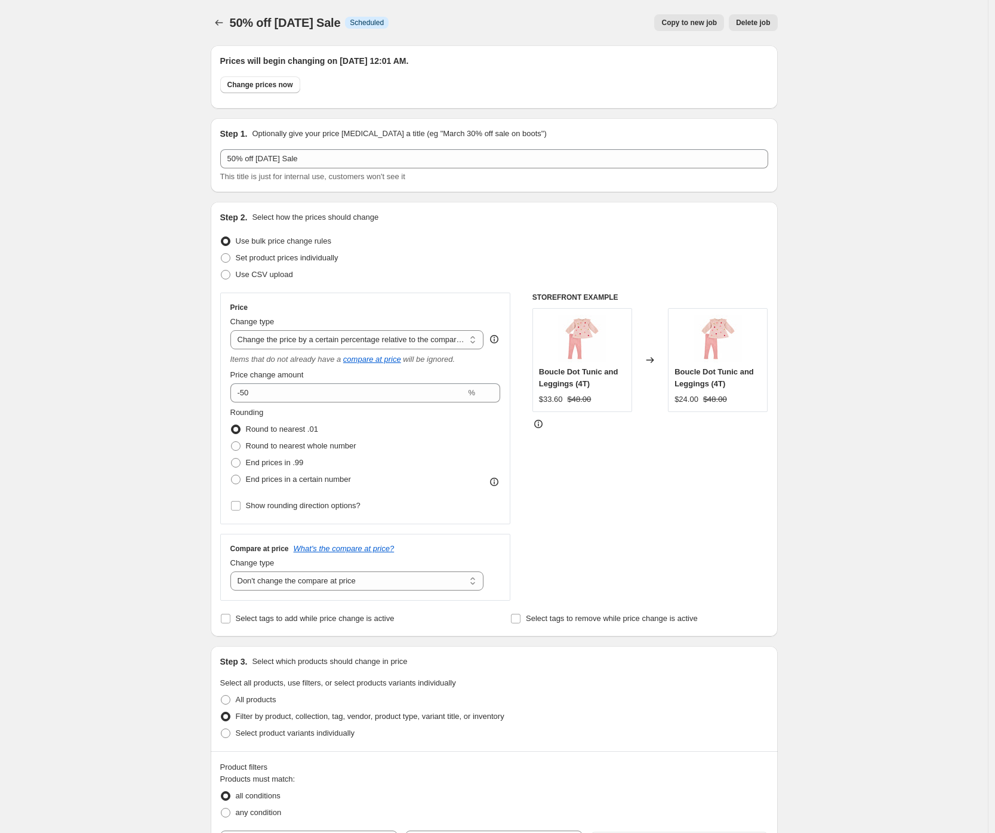
click at [139, 70] on div "50% off [DATE] Sale. This page is ready 50% off [DATE] Sale Info Scheduled Copy…" at bounding box center [494, 819] width 988 height 1639
click at [94, 107] on div "50% off [DATE] Sale. This page is ready 50% off [DATE] Sale Info Scheduled Copy…" at bounding box center [494, 819] width 988 height 1639
click at [680, 23] on span "Copy to new job" at bounding box center [689, 23] width 56 height 10
select select "pcap"
select select "no_change"
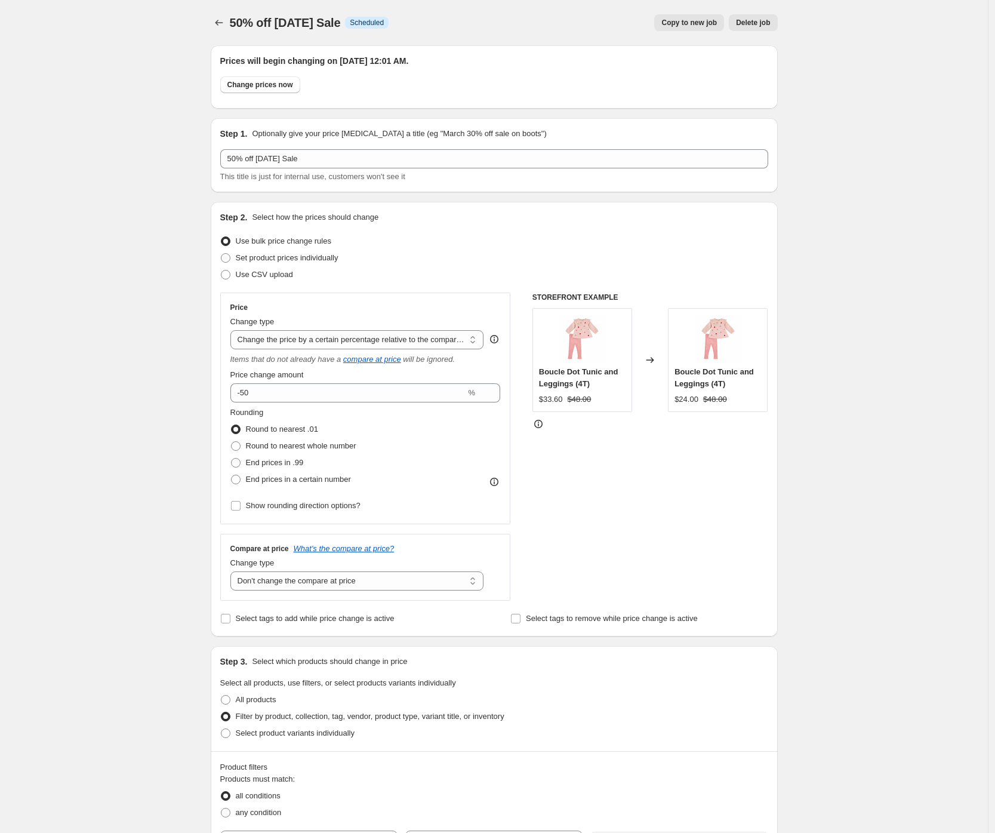
select select "collection"
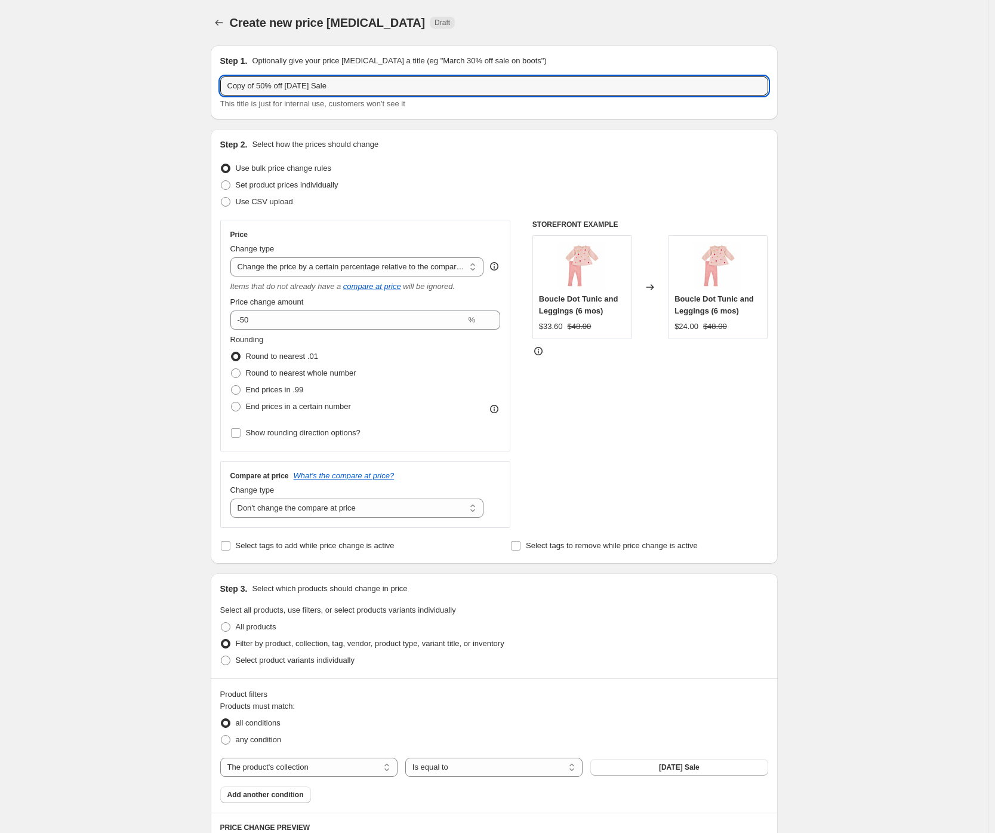
drag, startPoint x: 291, startPoint y: 85, endPoint x: 218, endPoint y: 90, distance: 73.0
click at [218, 90] on div "Step 1. Optionally give your price [MEDICAL_DATA] a title (eg "March 30% off sa…" at bounding box center [494, 82] width 567 height 74
type input "Full price [DATE] Sale"
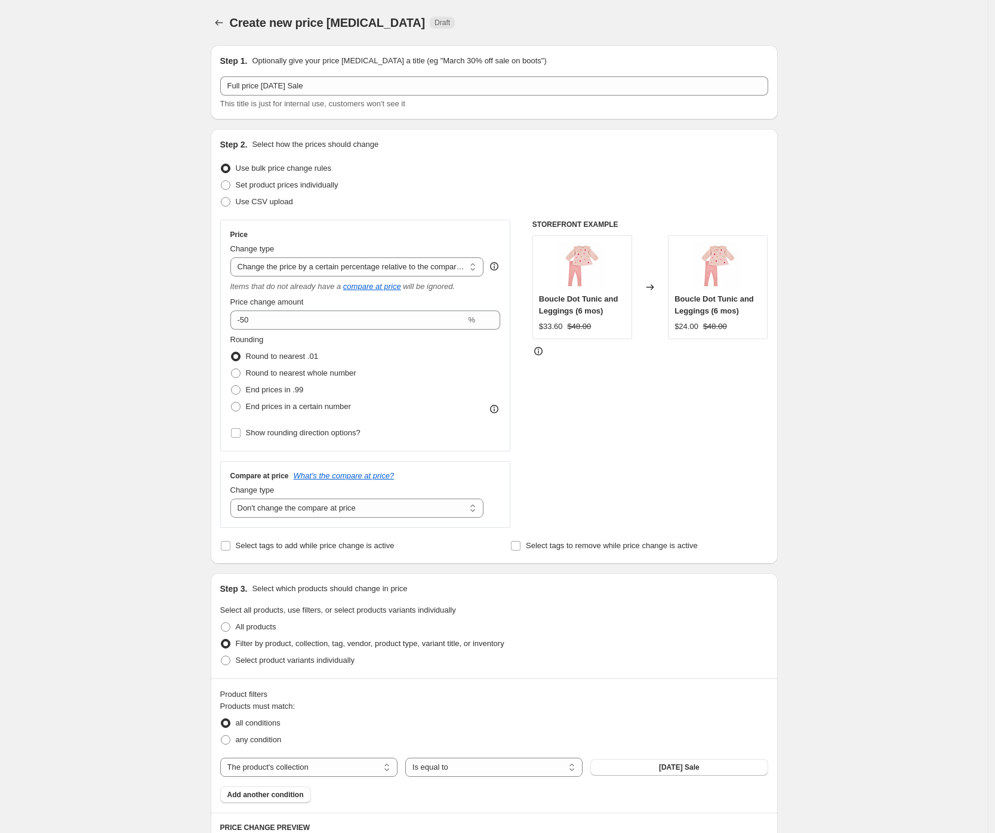
click at [134, 349] on div "Create new price [MEDICAL_DATA]. This page is ready Create new price [MEDICAL_D…" at bounding box center [494, 671] width 988 height 1343
click at [254, 270] on select "Change the price to a certain amount Change the price by a certain amount Chang…" at bounding box center [357, 266] width 254 height 19
select select "ecap"
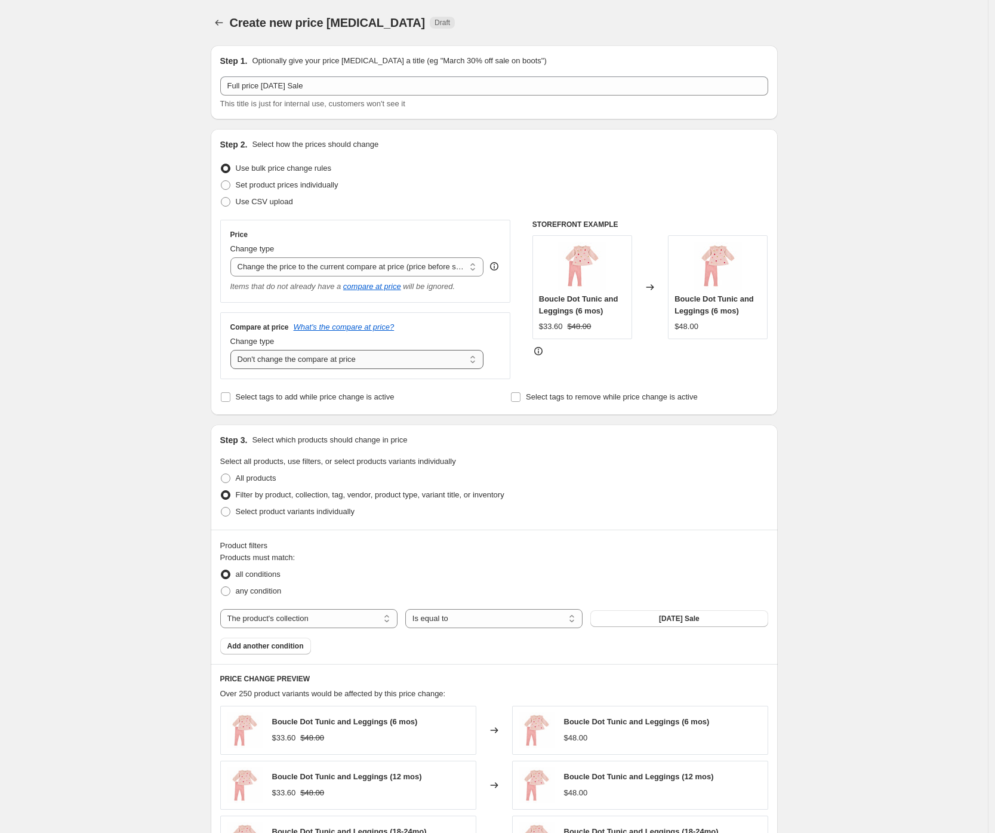
click at [286, 362] on select "Change the compare at price to the current price (sale) Change the compare at p…" at bounding box center [357, 359] width 254 height 19
select select "remove"
click at [150, 366] on div "Create new price [MEDICAL_DATA]. This page is ready Create new price [MEDICAL_D…" at bounding box center [494, 597] width 988 height 1195
click at [303, 264] on select "Change the price to a certain amount Change the price by a certain amount Chang…" at bounding box center [357, 266] width 254 height 19
click at [134, 294] on div "Create new price [MEDICAL_DATA]. This page is ready Create new price [MEDICAL_D…" at bounding box center [494, 597] width 988 height 1195
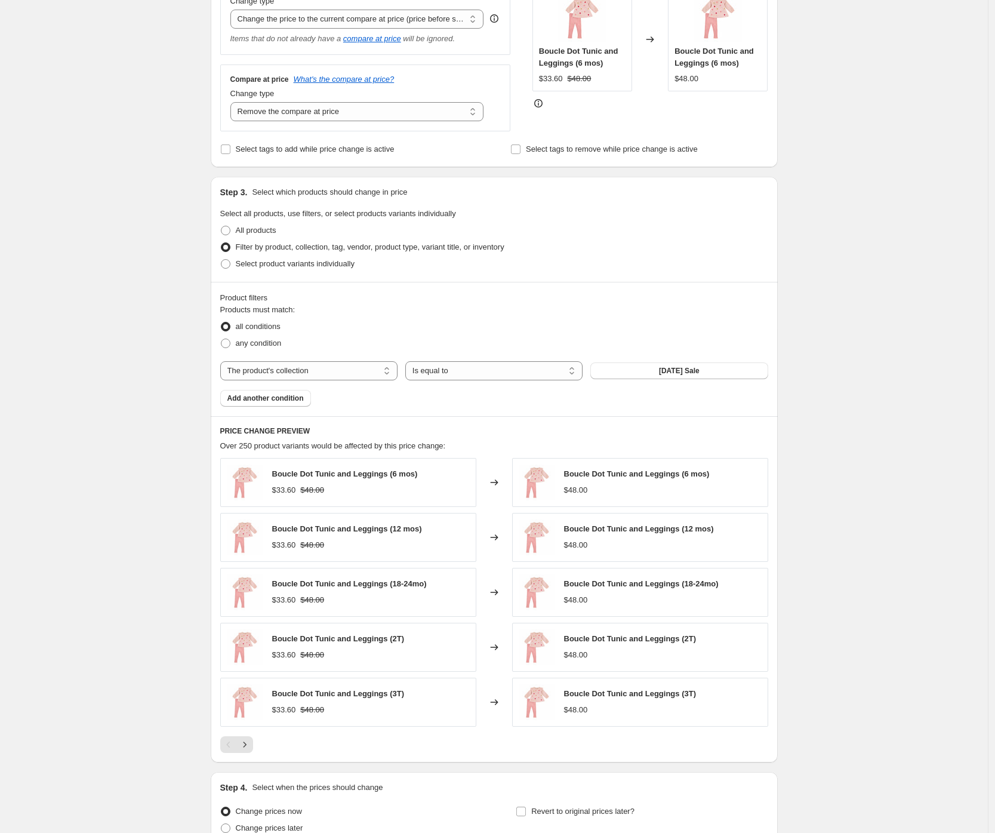
scroll to position [362, 0]
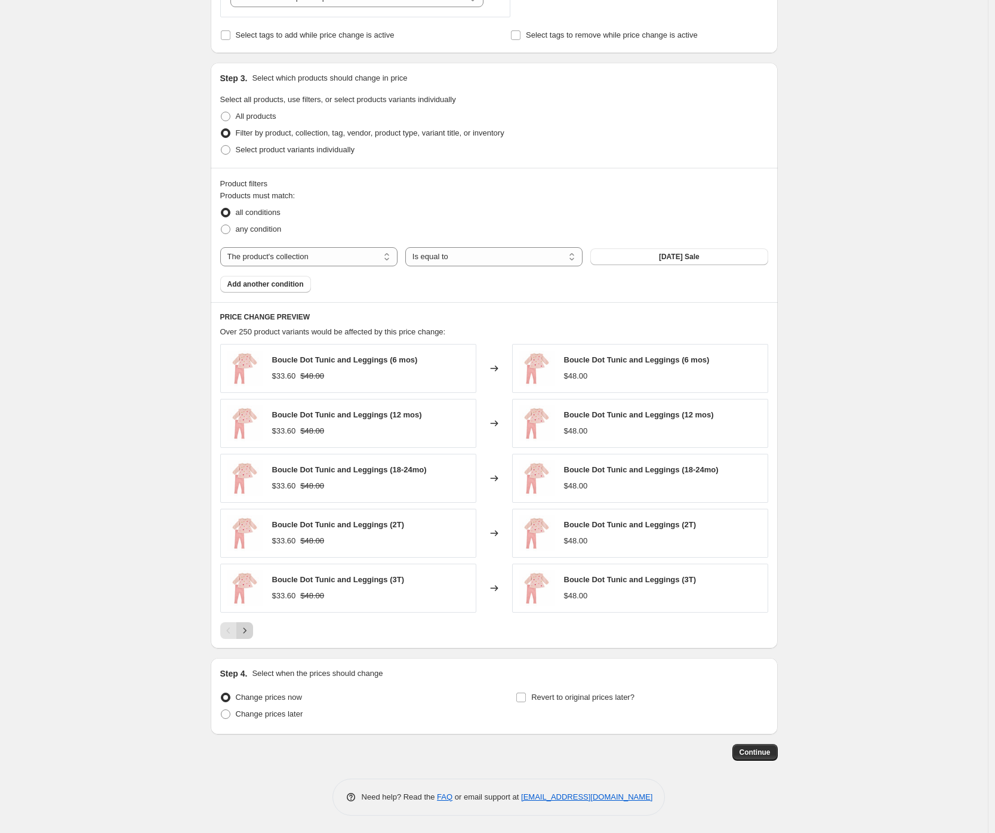
click at [253, 631] on button "Next" at bounding box center [244, 630] width 17 height 17
click at [146, 621] on div "Create new price [MEDICAL_DATA]. This page is ready Create new price [MEDICAL_D…" at bounding box center [494, 235] width 988 height 1195
click at [292, 716] on span "Change prices later" at bounding box center [269, 713] width 67 height 9
click at [221, 710] on input "Change prices later" at bounding box center [221, 709] width 1 height 1
radio input "true"
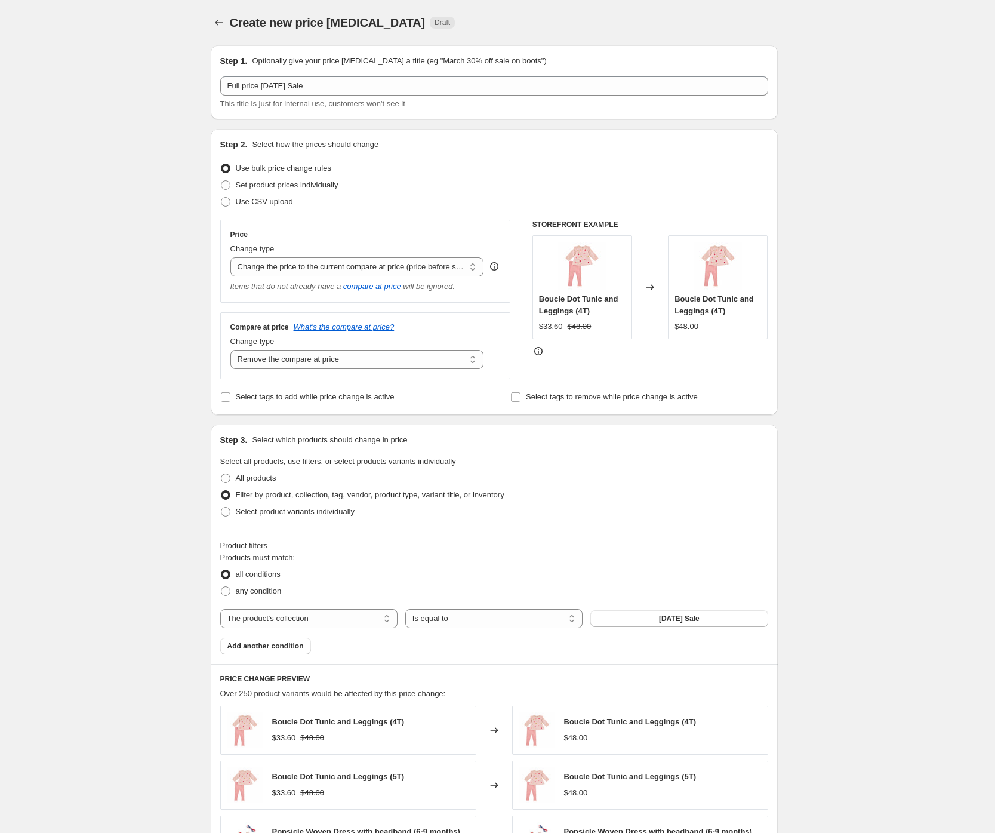
scroll to position [585, 0]
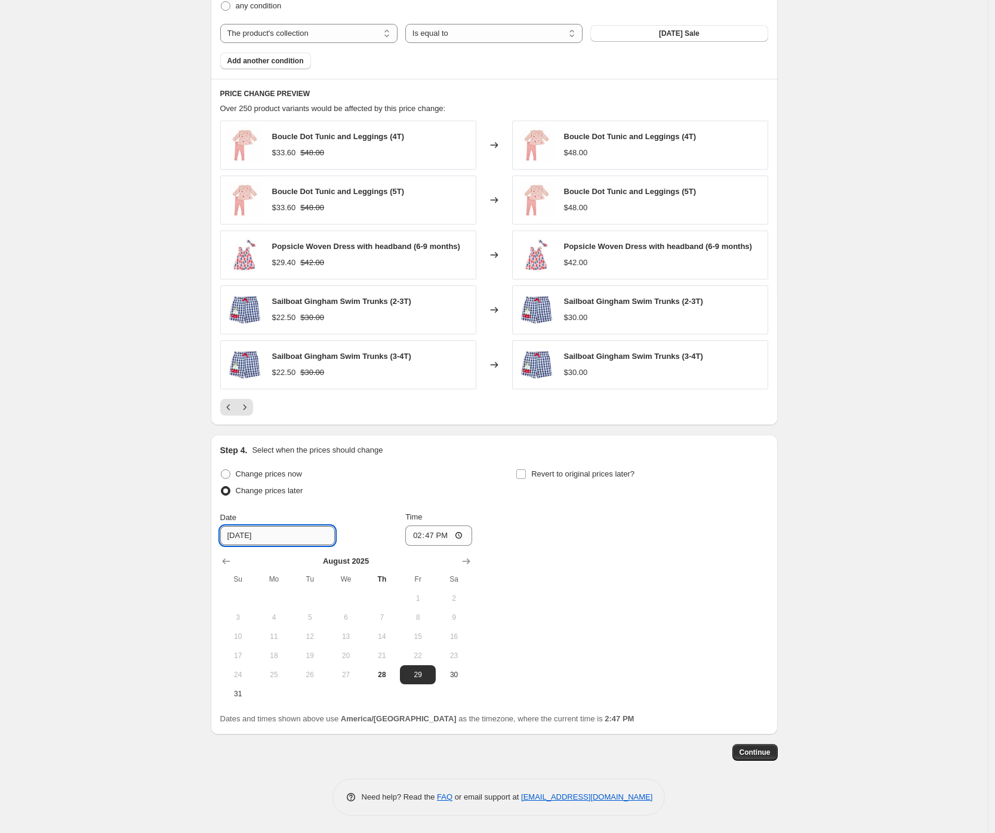
click at [261, 538] on input "[DATE]" at bounding box center [277, 535] width 115 height 19
click at [475, 557] on button "Show next month, September 2025" at bounding box center [466, 561] width 17 height 17
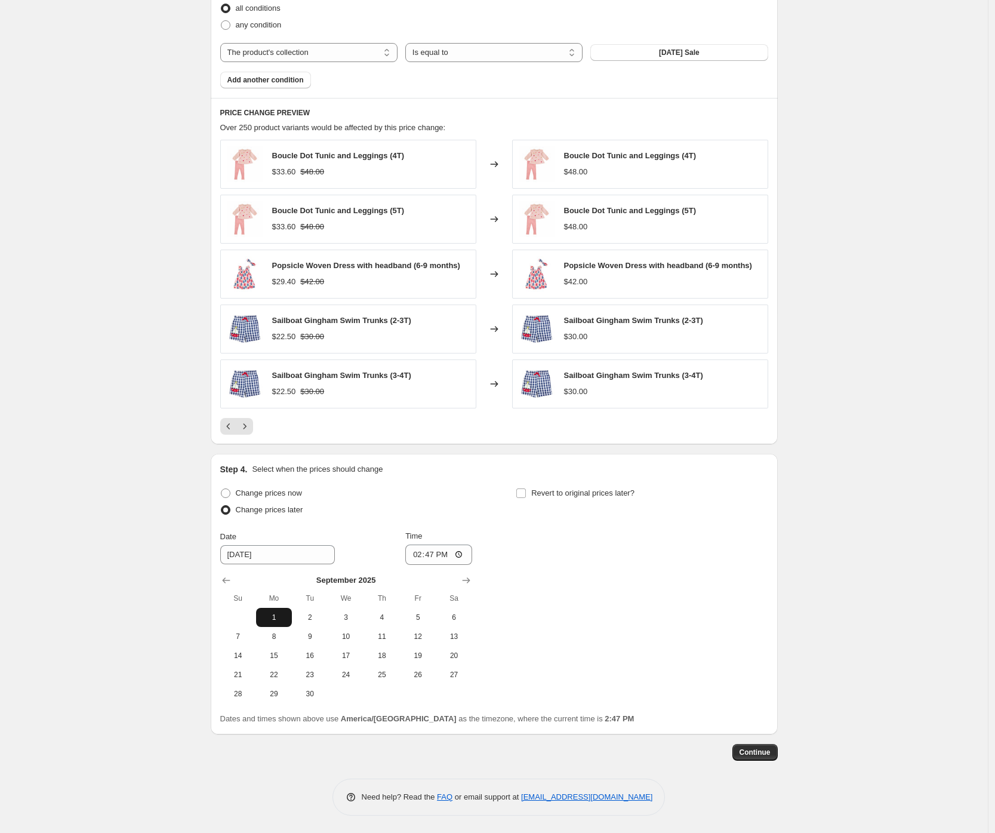
click at [281, 612] on span "1" at bounding box center [274, 617] width 26 height 10
type input "[DATE]"
click at [415, 551] on input "14:47" at bounding box center [438, 554] width 67 height 20
type input "23:59"
click at [180, 588] on div "Create new price [MEDICAL_DATA]. This page is ready Create new price [MEDICAL_D…" at bounding box center [494, 133] width 988 height 1399
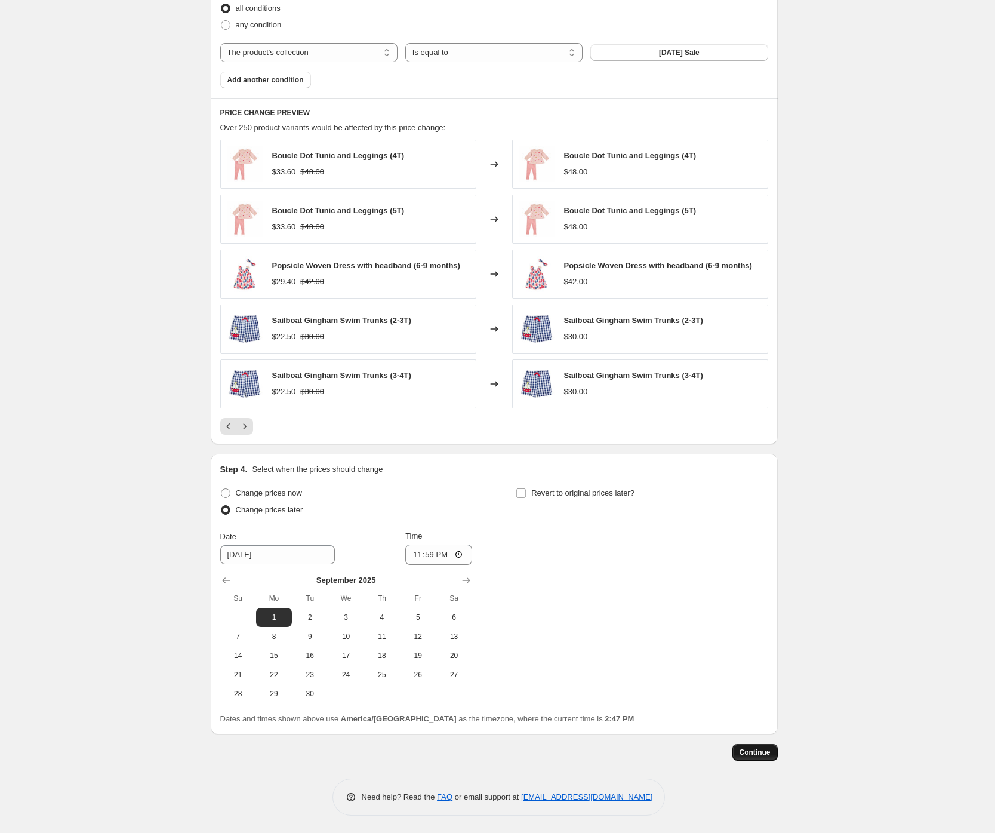
click at [753, 748] on span "Continue" at bounding box center [755, 752] width 31 height 10
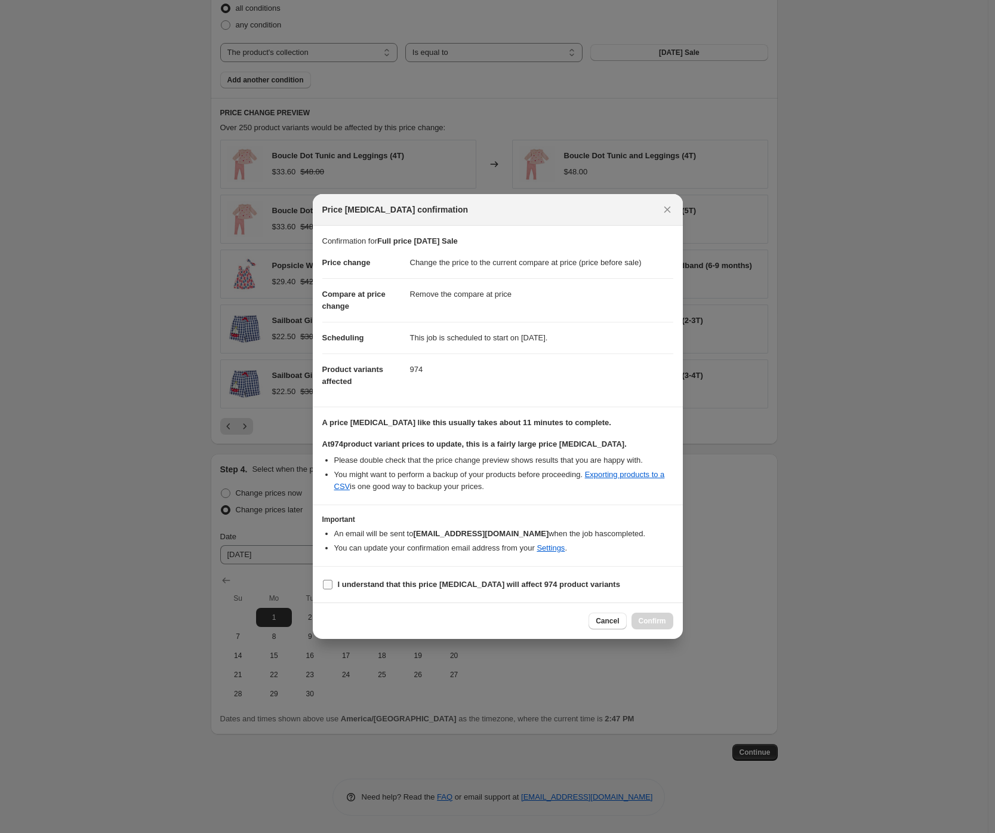
click at [403, 589] on span "I understand that this price [MEDICAL_DATA] will affect 974 product variants" at bounding box center [479, 584] width 282 height 12
click at [332, 589] on input "I understand that this price [MEDICAL_DATA] will affect 974 product variants" at bounding box center [328, 585] width 10 height 10
checkbox input "true"
click at [664, 618] on span "Confirm" at bounding box center [652, 621] width 27 height 10
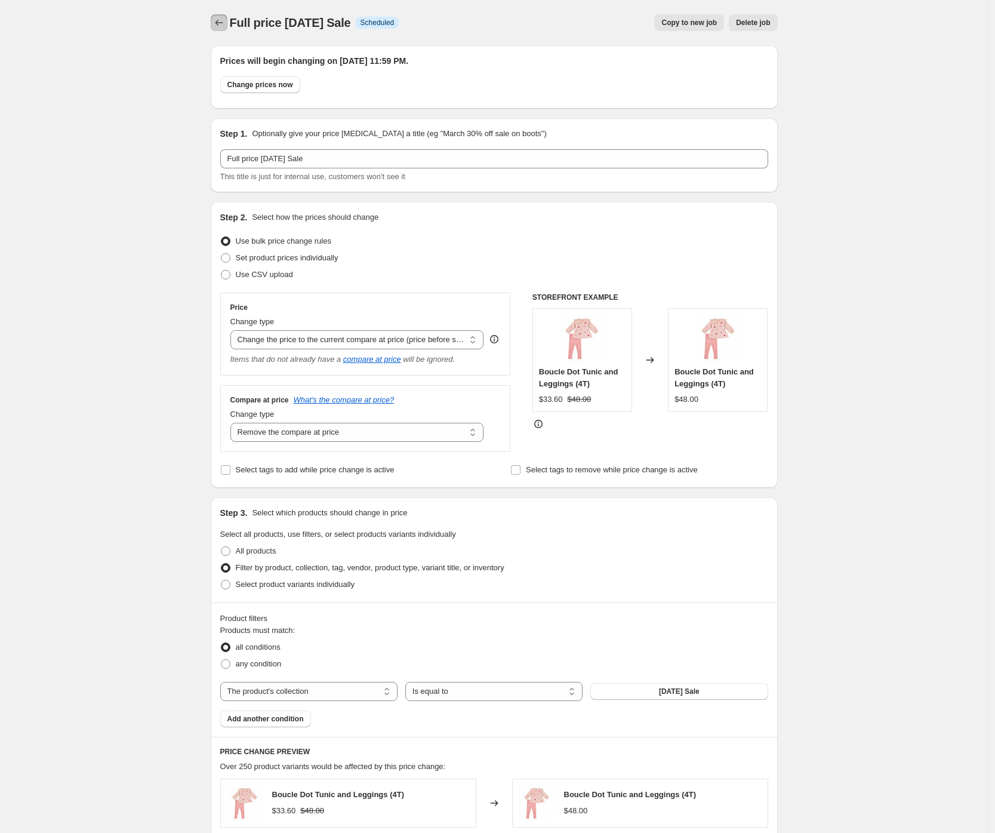
click at [220, 27] on icon "Price change jobs" at bounding box center [219, 23] width 12 height 12
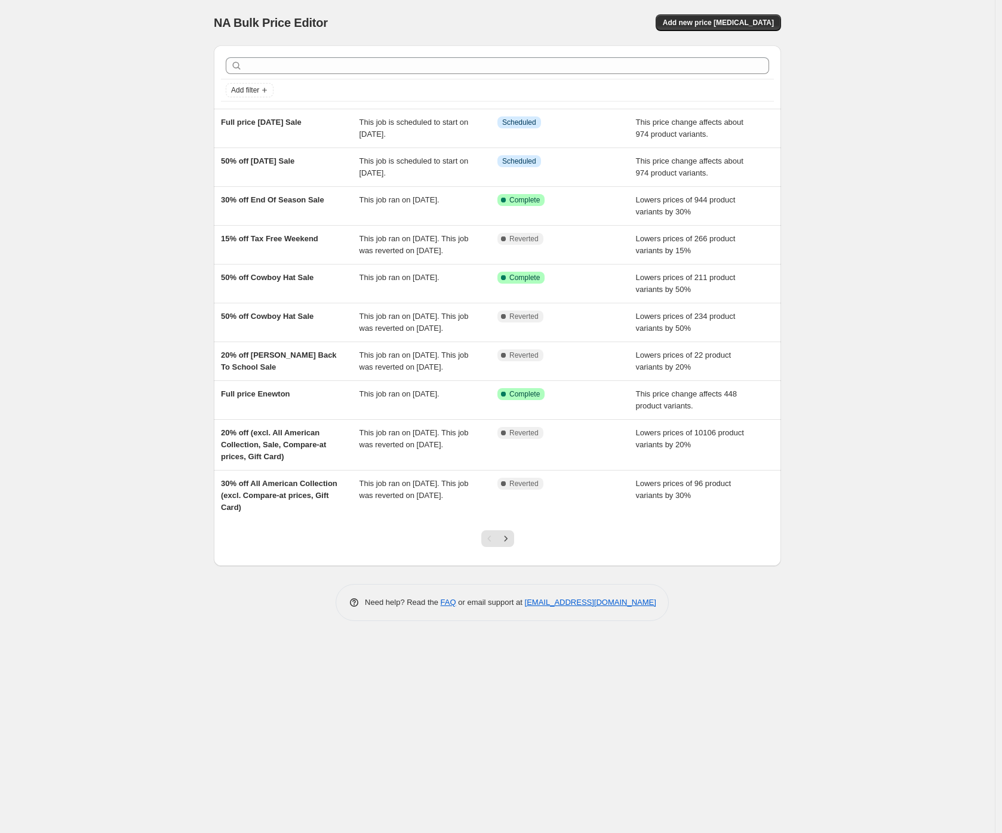
click at [122, 106] on div "NA Bulk Price Editor. This page is ready NA Bulk Price Editor Add new price [ME…" at bounding box center [497, 416] width 994 height 833
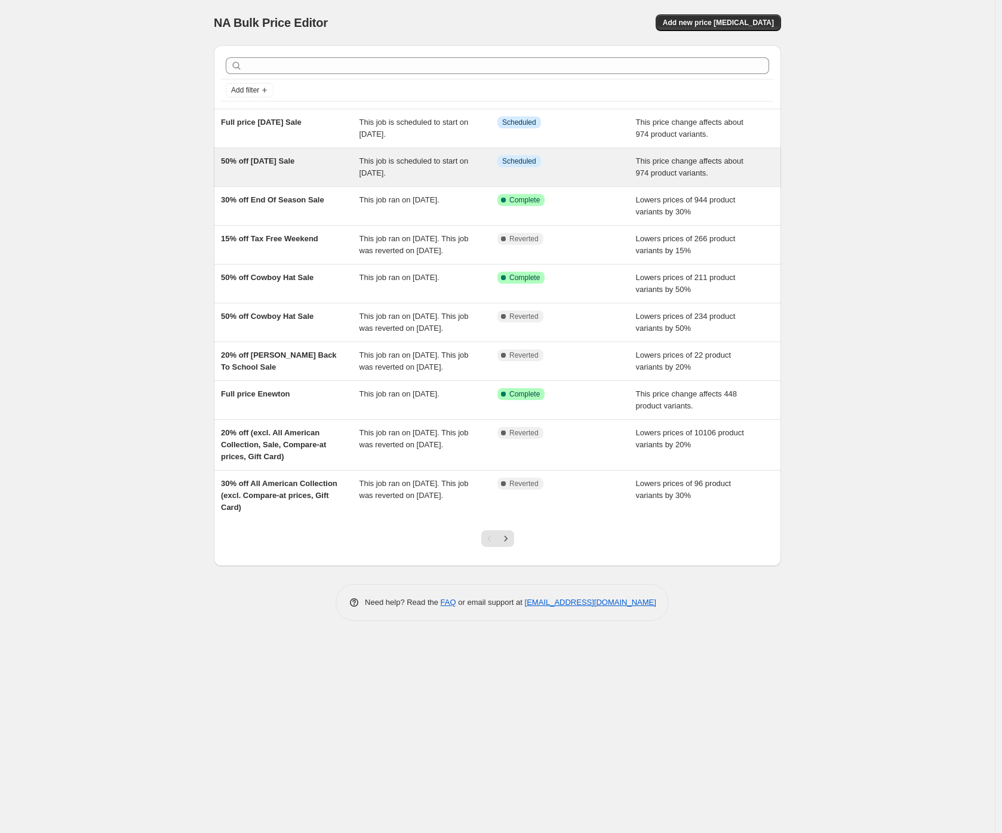
click at [268, 157] on span "50% off [DATE] Sale" at bounding box center [257, 160] width 73 height 9
select select "pcap"
select select "no_change"
select select "collection"
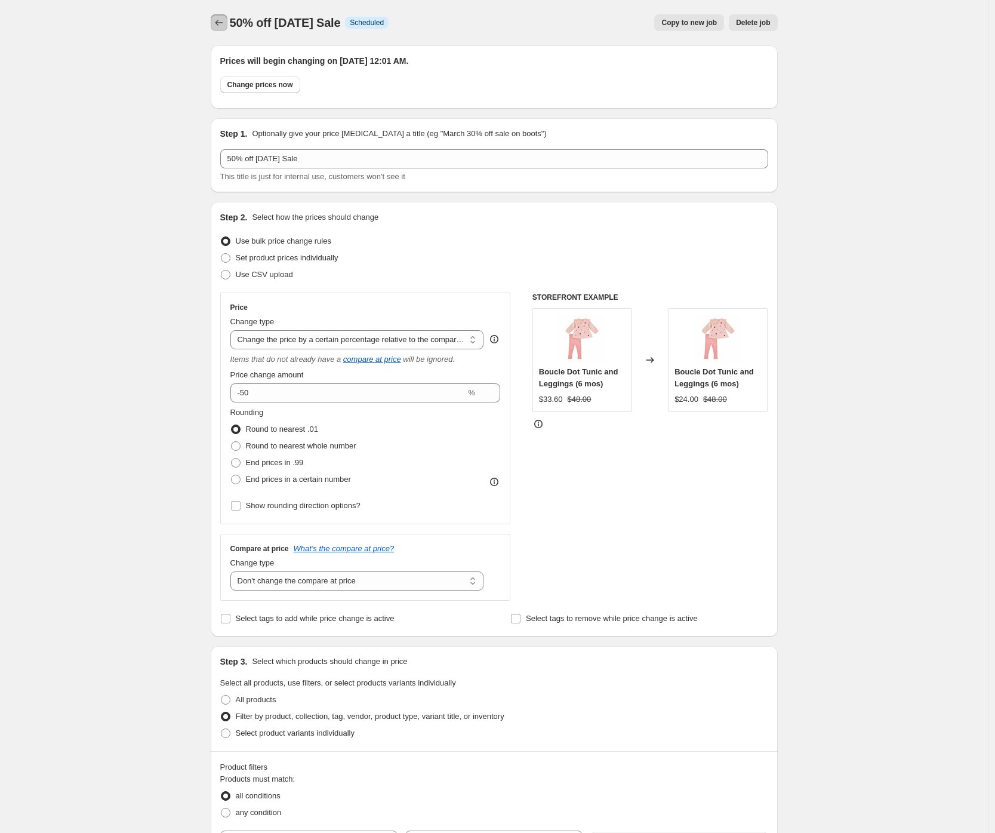
click at [221, 29] on button "Price change jobs" at bounding box center [219, 22] width 17 height 17
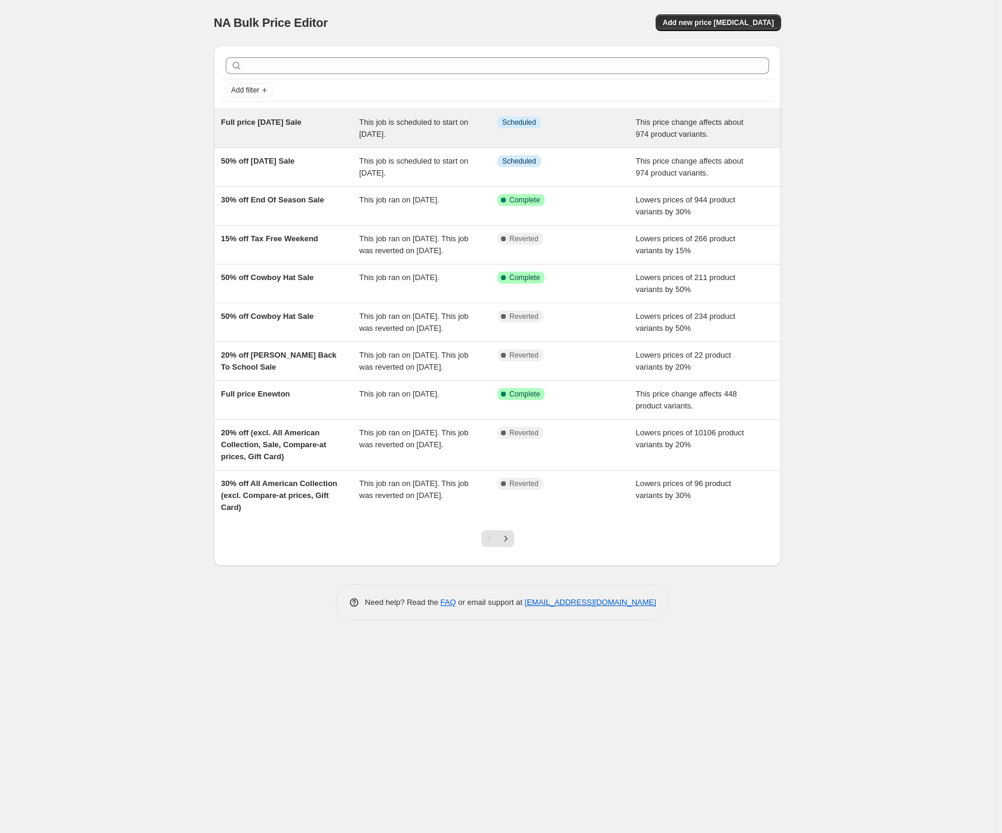
click at [257, 122] on span "Full price [DATE] Sale" at bounding box center [261, 122] width 81 height 9
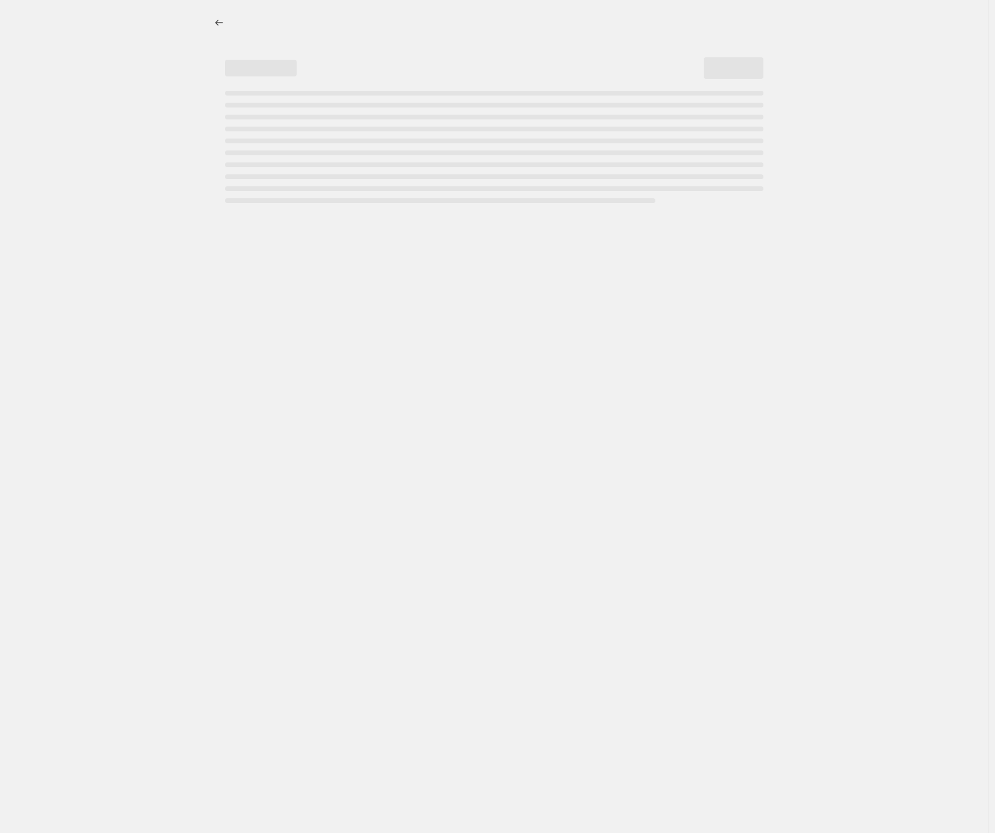
select select "ecap"
select select "remove"
select select "collection"
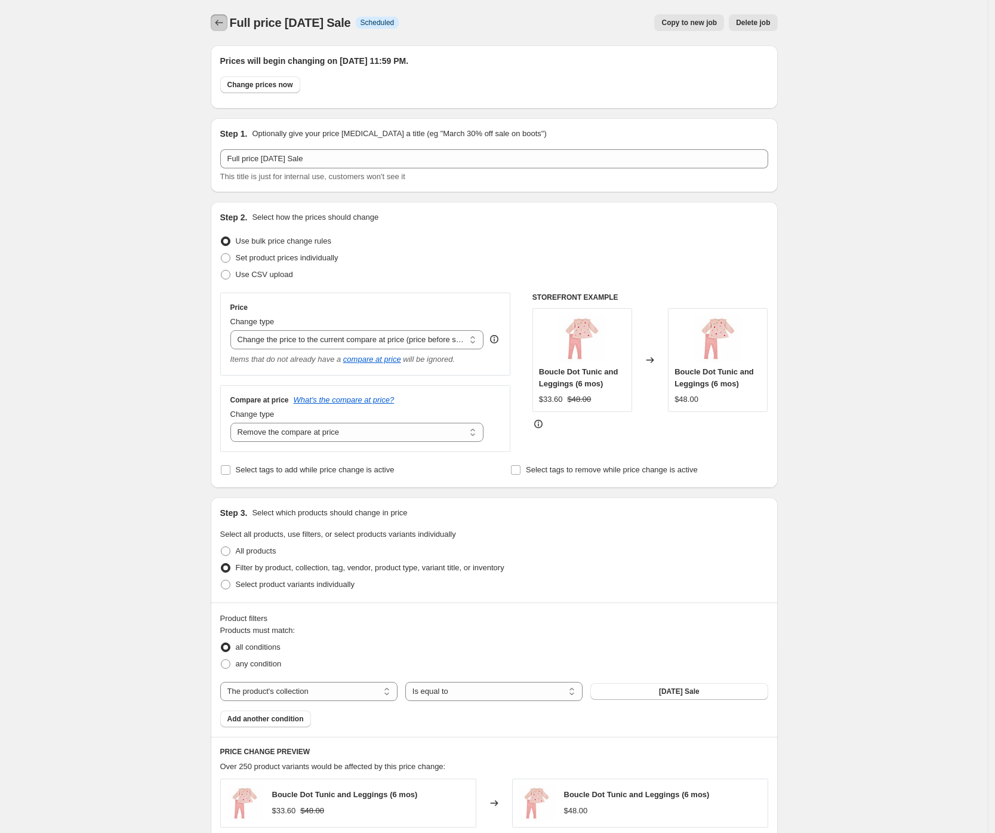
click at [225, 27] on icon "Price change jobs" at bounding box center [219, 23] width 12 height 12
